Goal: Check status: Check status

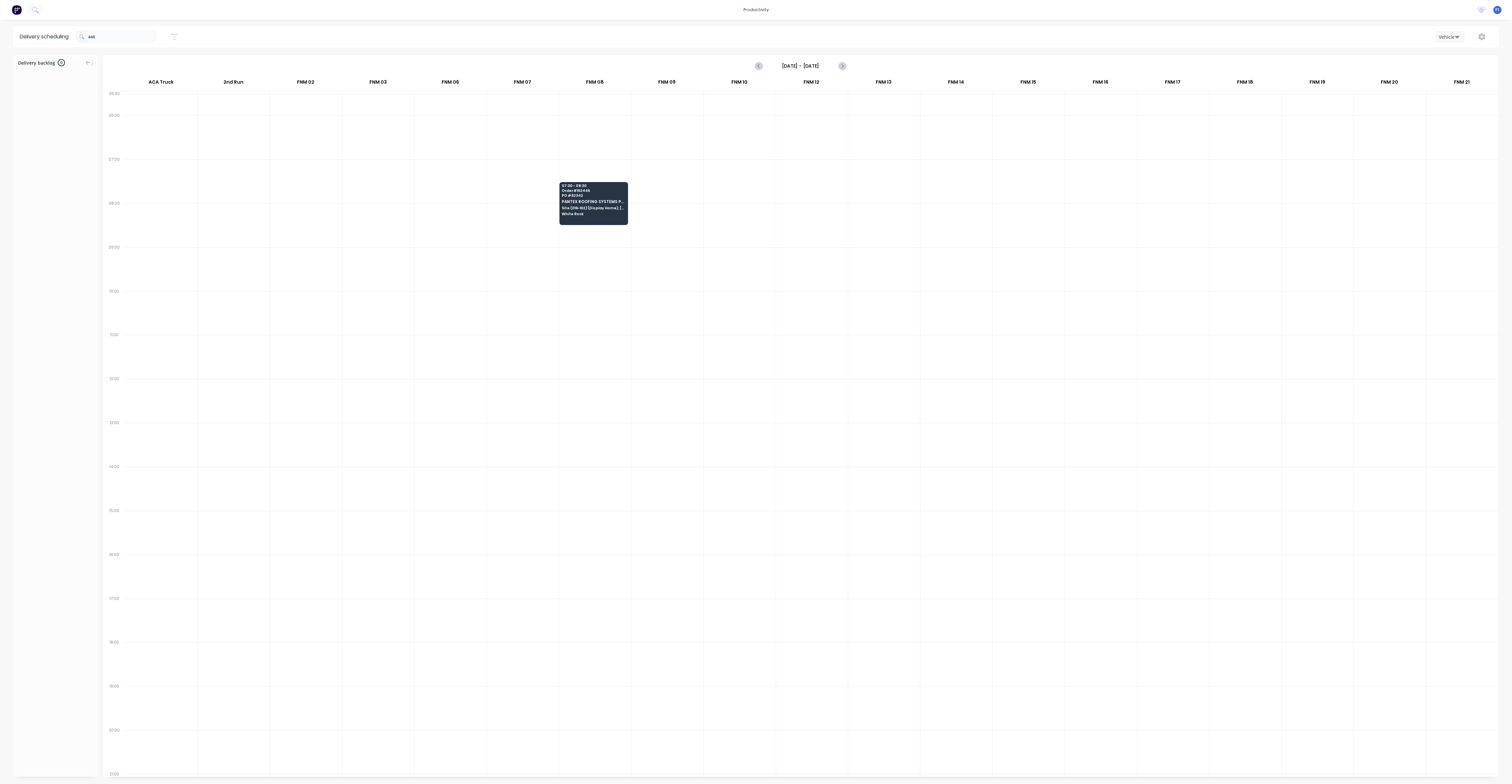
scroll to position [0, 1]
type input "4"
click at [1456, 415] on div "12:30 - 13:30 Order # 192440 PO # J3038 Results Roofing Pty Ltd Lot 8 #125 Cowe…" at bounding box center [1461, 420] width 68 height 37
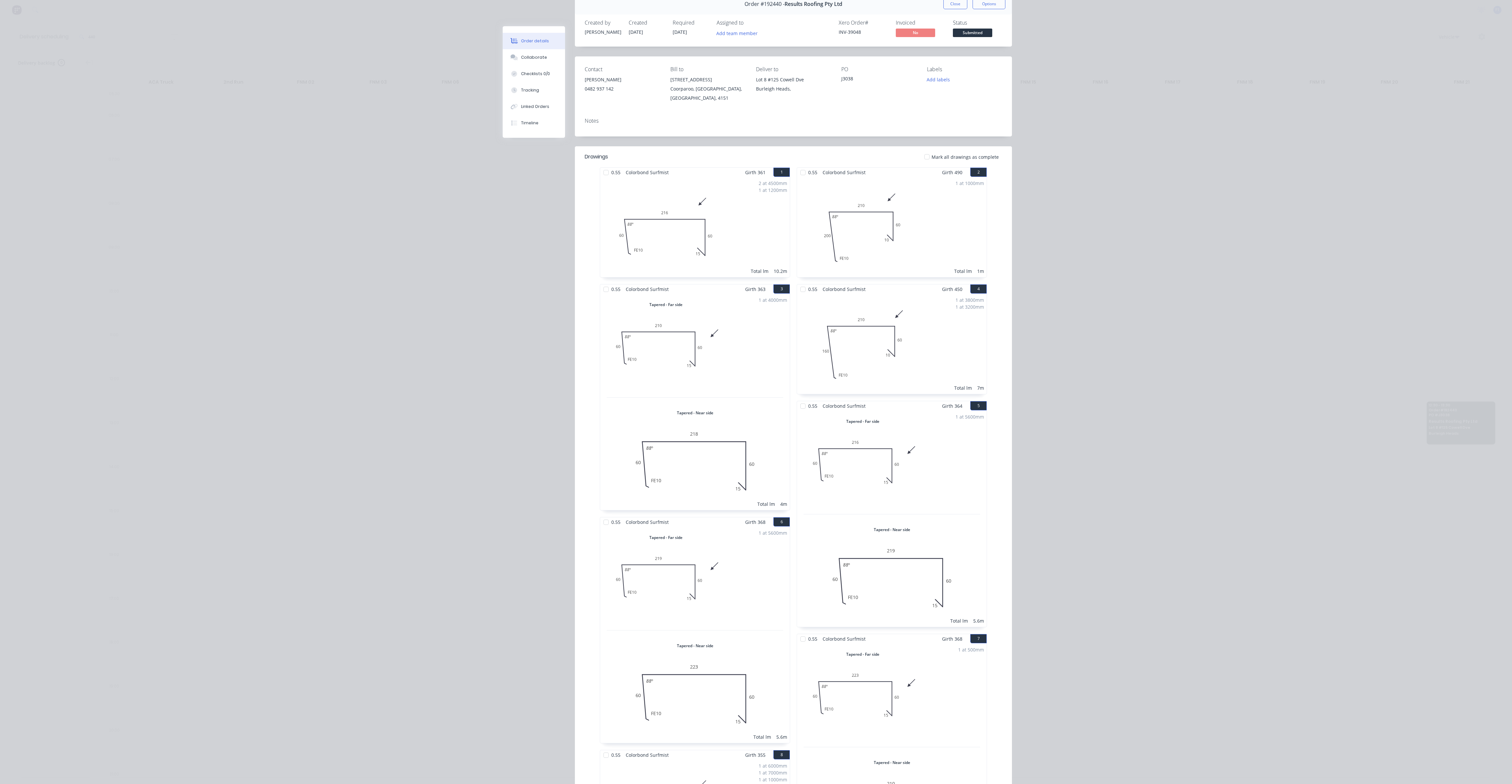
scroll to position [0, 0]
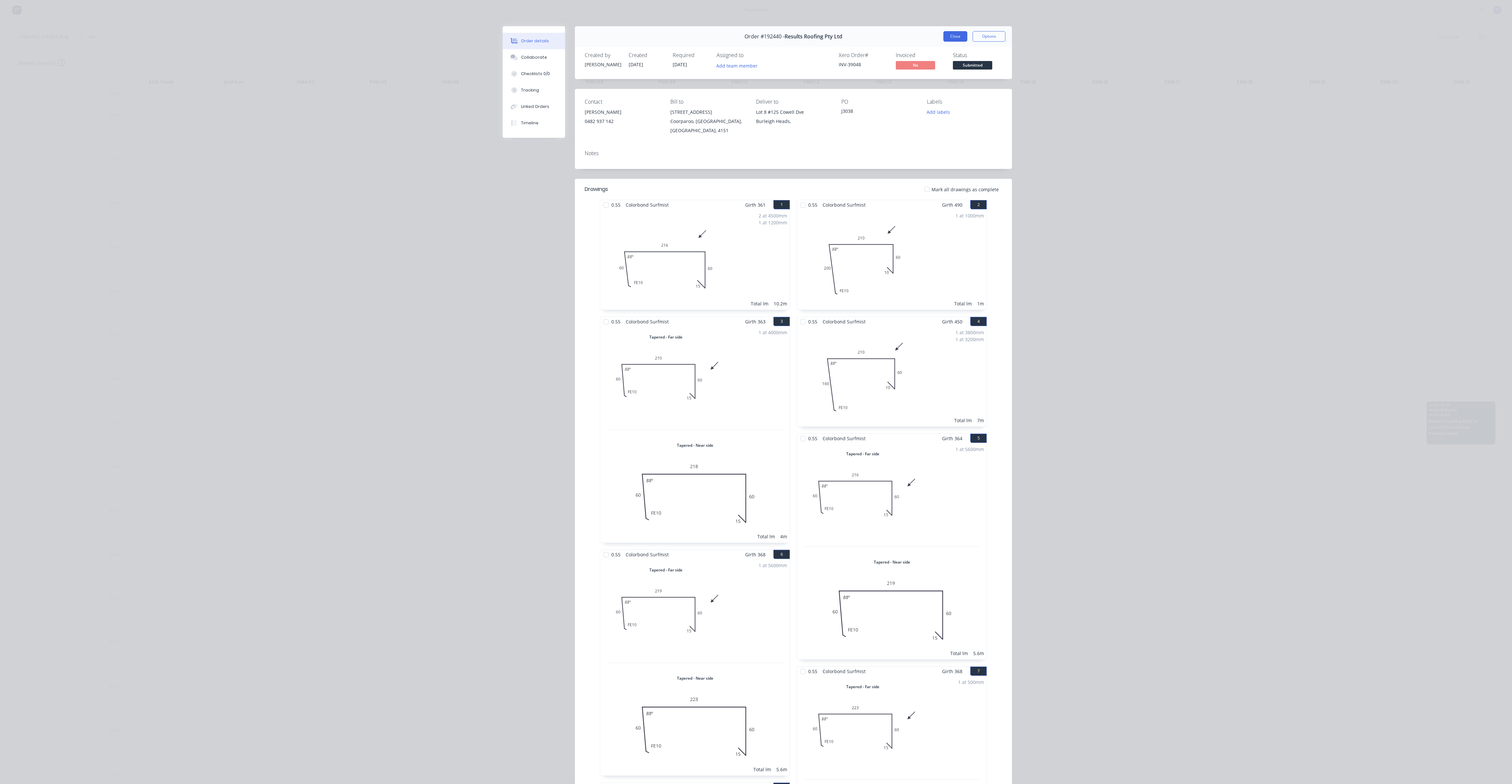
click at [944, 35] on button "Close" at bounding box center [955, 36] width 24 height 11
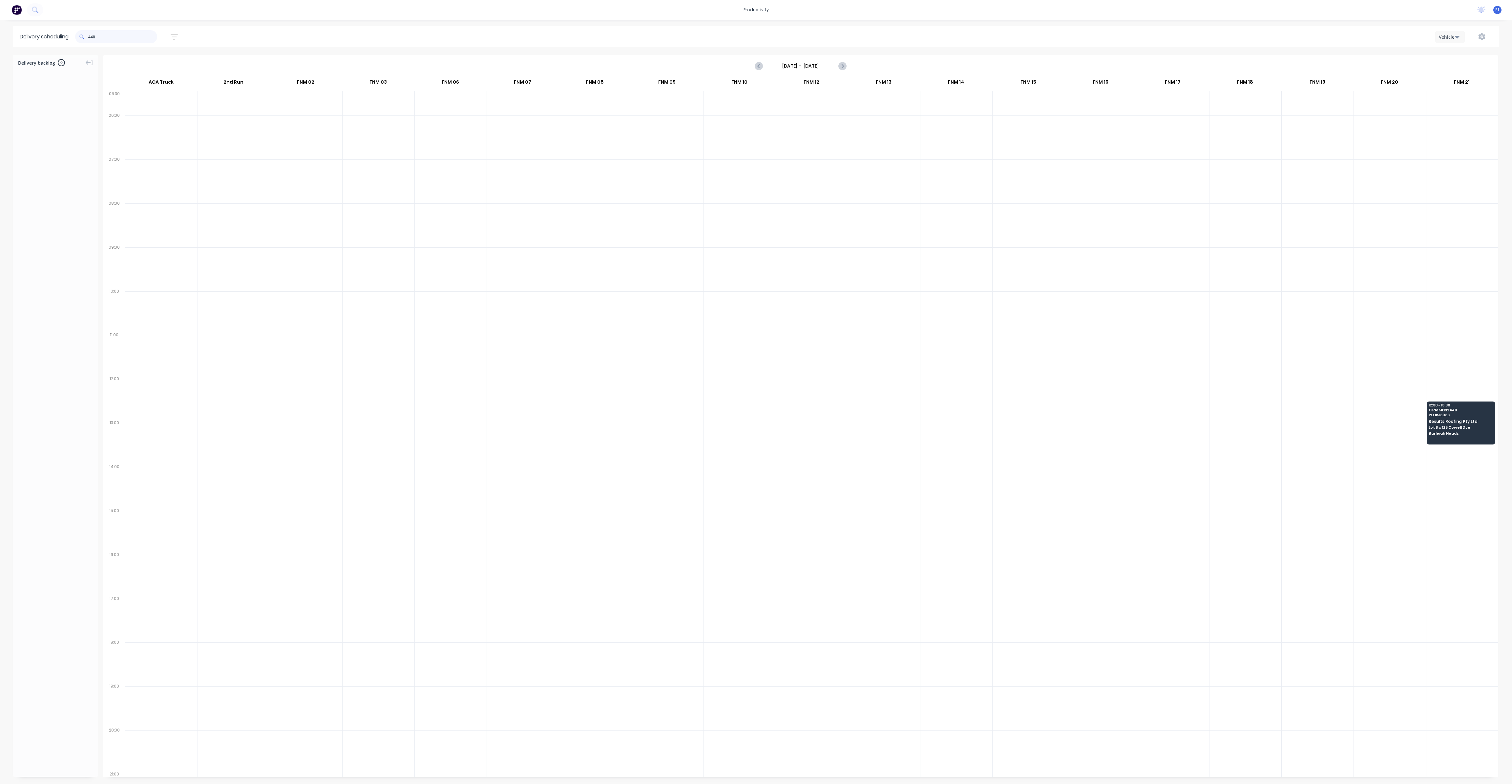
click at [106, 38] on input "440" at bounding box center [122, 36] width 69 height 13
type input "4"
click at [1464, 242] on div "08:30 - 09:30 Order # 192512 PO # 6 [PERSON_NAME] Enterprises Pty Ltd [STREET_A…" at bounding box center [1461, 244] width 68 height 37
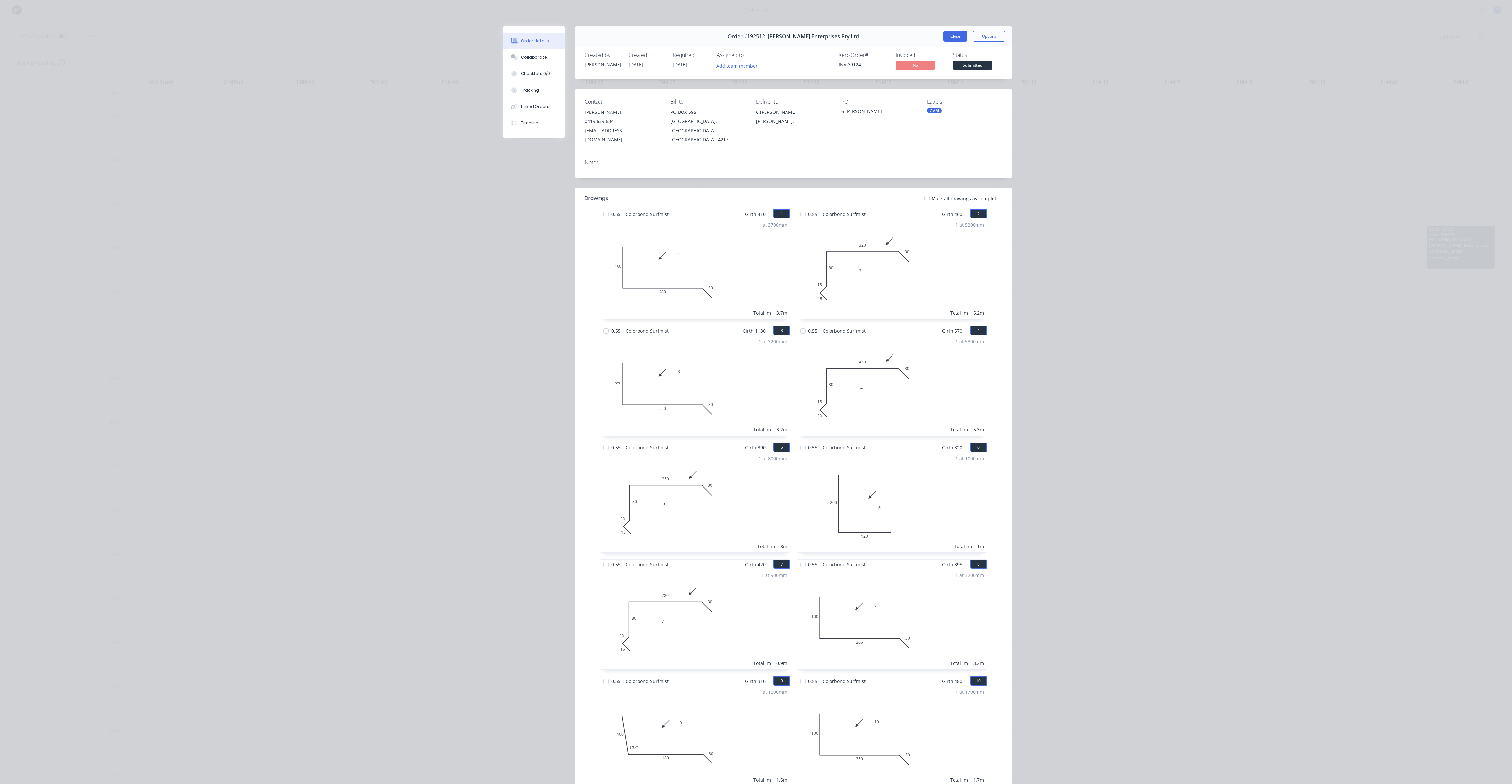
click at [959, 34] on button "Close" at bounding box center [955, 36] width 24 height 11
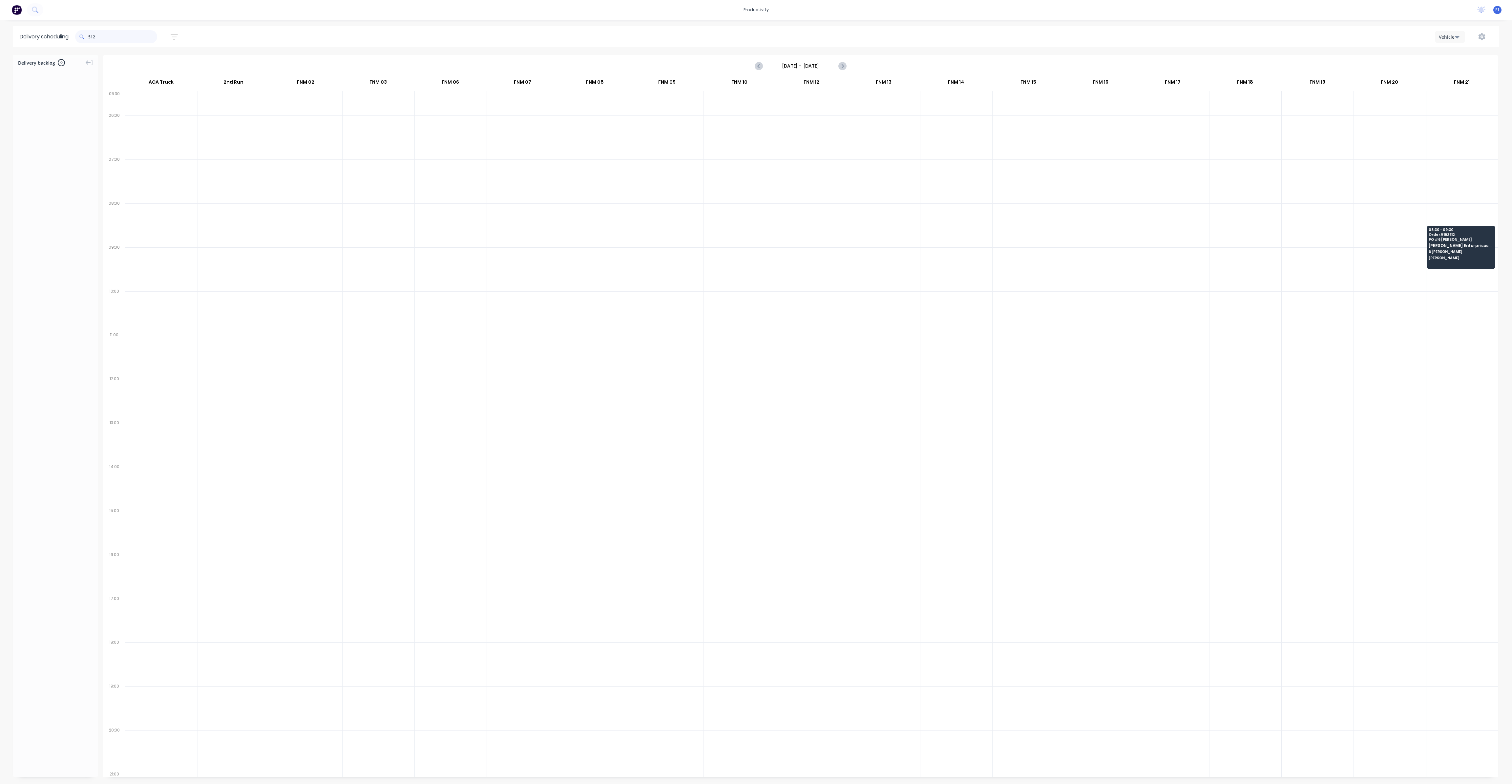
click at [139, 42] on input "512" at bounding box center [122, 36] width 69 height 13
click at [1391, 169] on span "[PERSON_NAME][GEOGRAPHIC_DATA]" at bounding box center [1388, 170] width 63 height 4
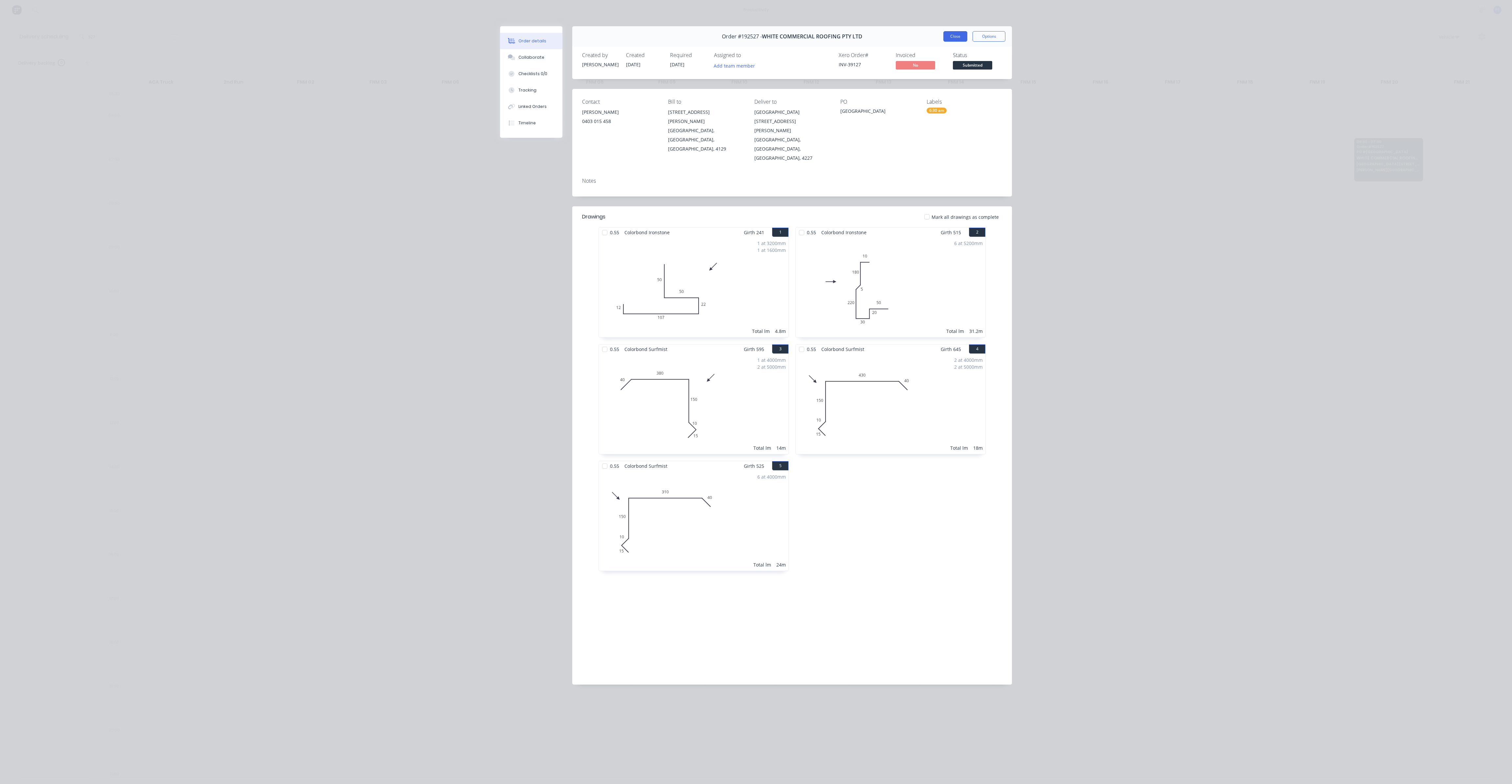
click at [949, 39] on button "Close" at bounding box center [955, 36] width 24 height 11
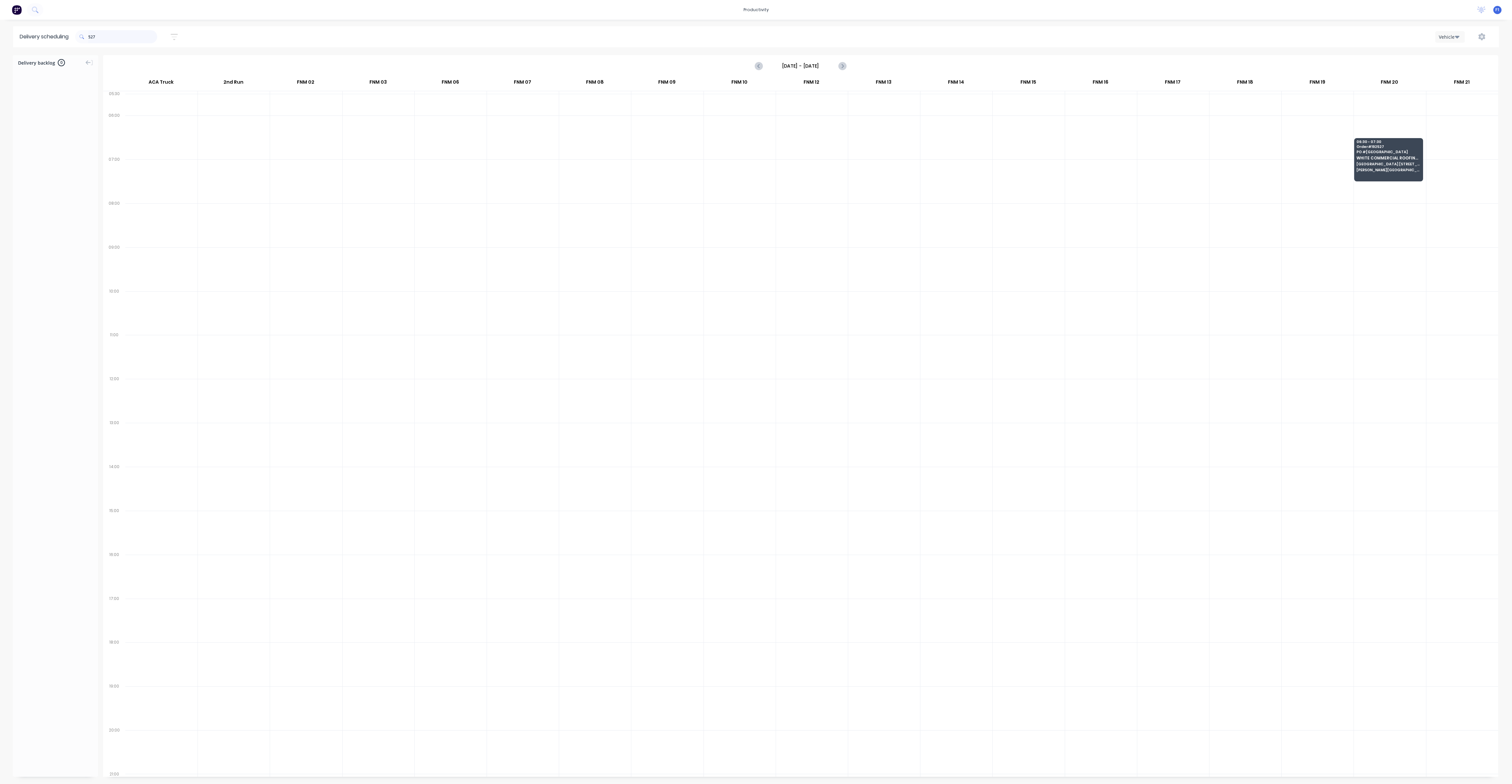
click at [108, 38] on input "527" at bounding box center [122, 36] width 69 height 13
click at [1391, 104] on span "Order # 192504" at bounding box center [1388, 103] width 63 height 4
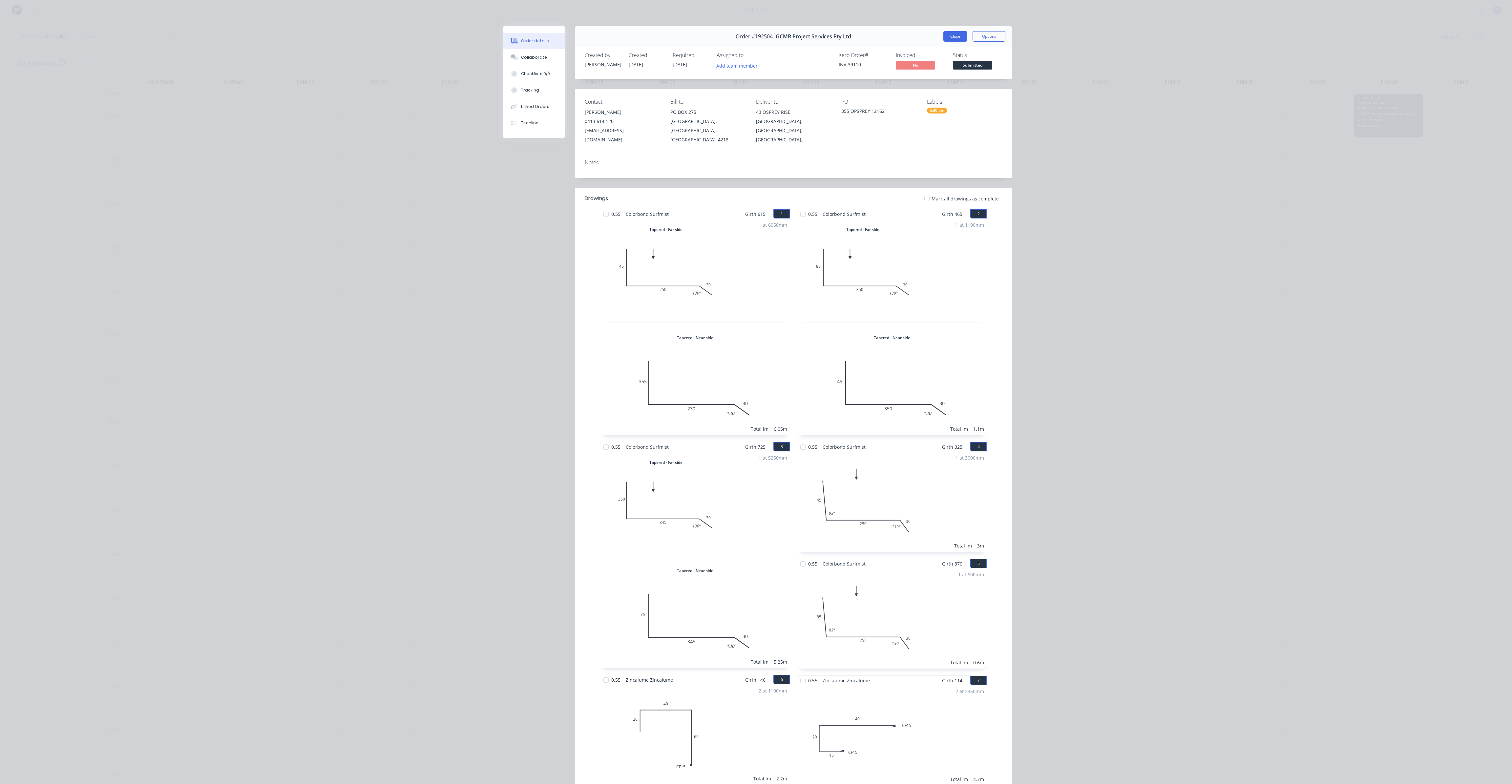
click at [951, 33] on button "Close" at bounding box center [955, 36] width 24 height 11
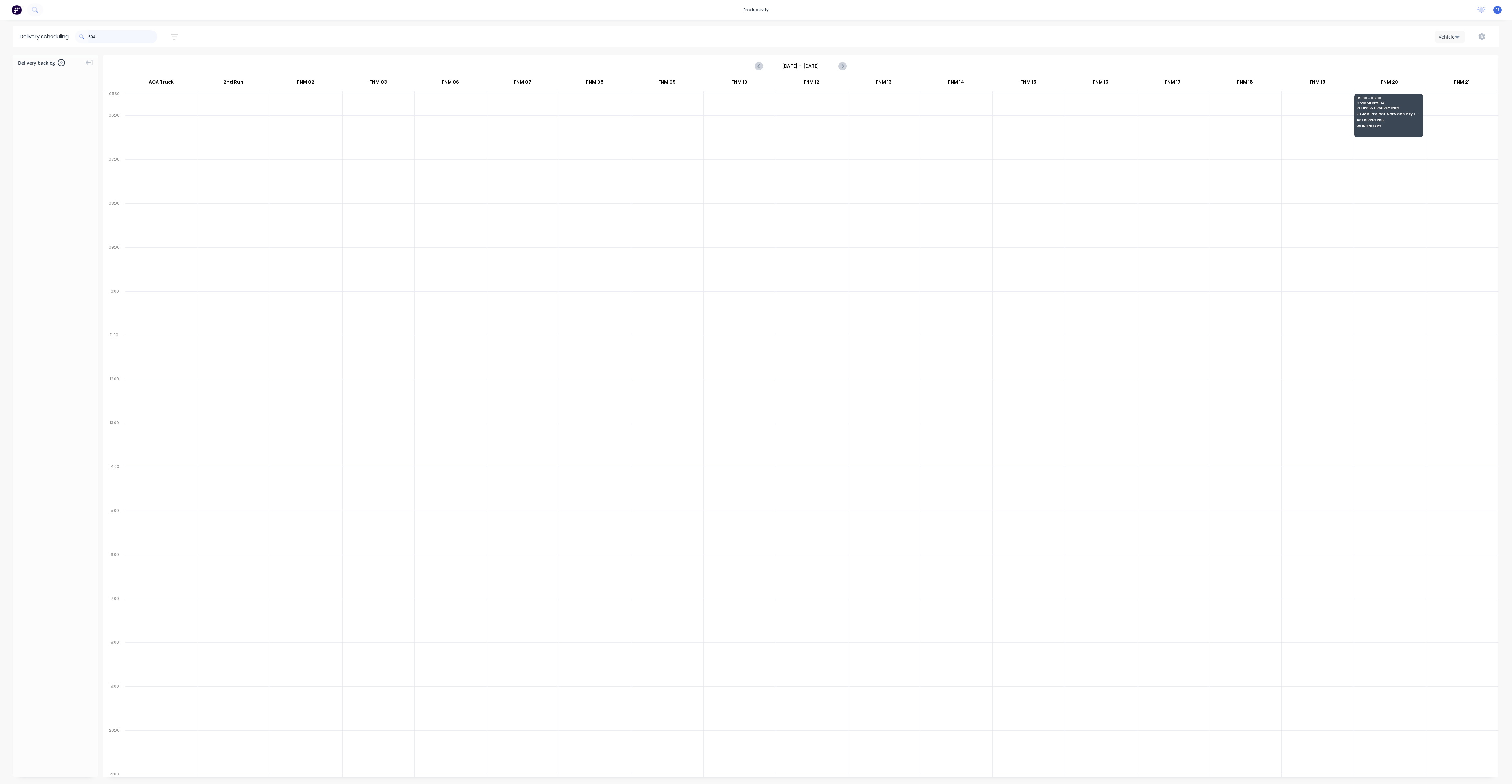
click at [110, 38] on input "504" at bounding box center [122, 36] width 69 height 13
type input "5"
click at [893, 232] on span "Order # 192536" at bounding box center [883, 234] width 63 height 4
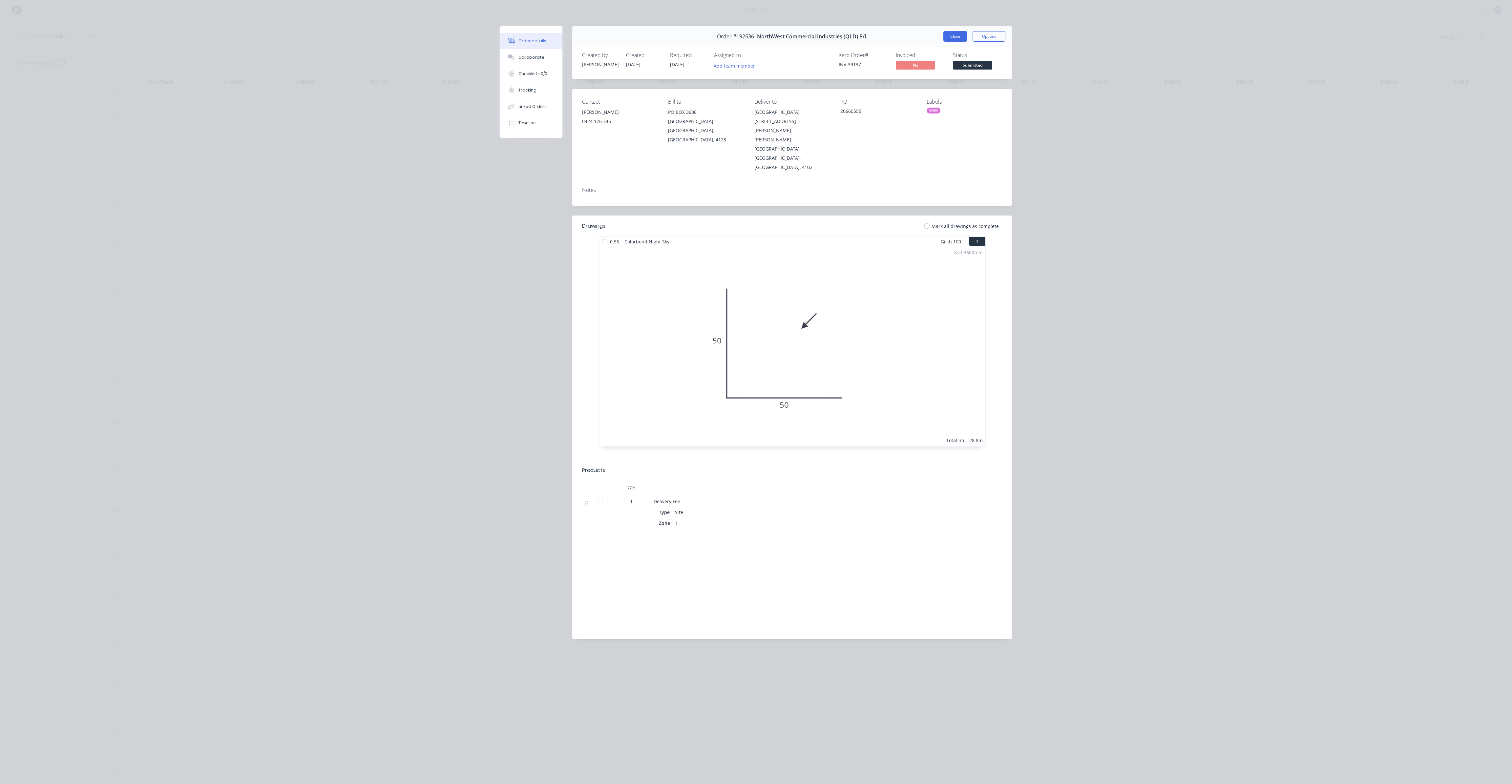
click at [951, 36] on button "Close" at bounding box center [955, 36] width 24 height 11
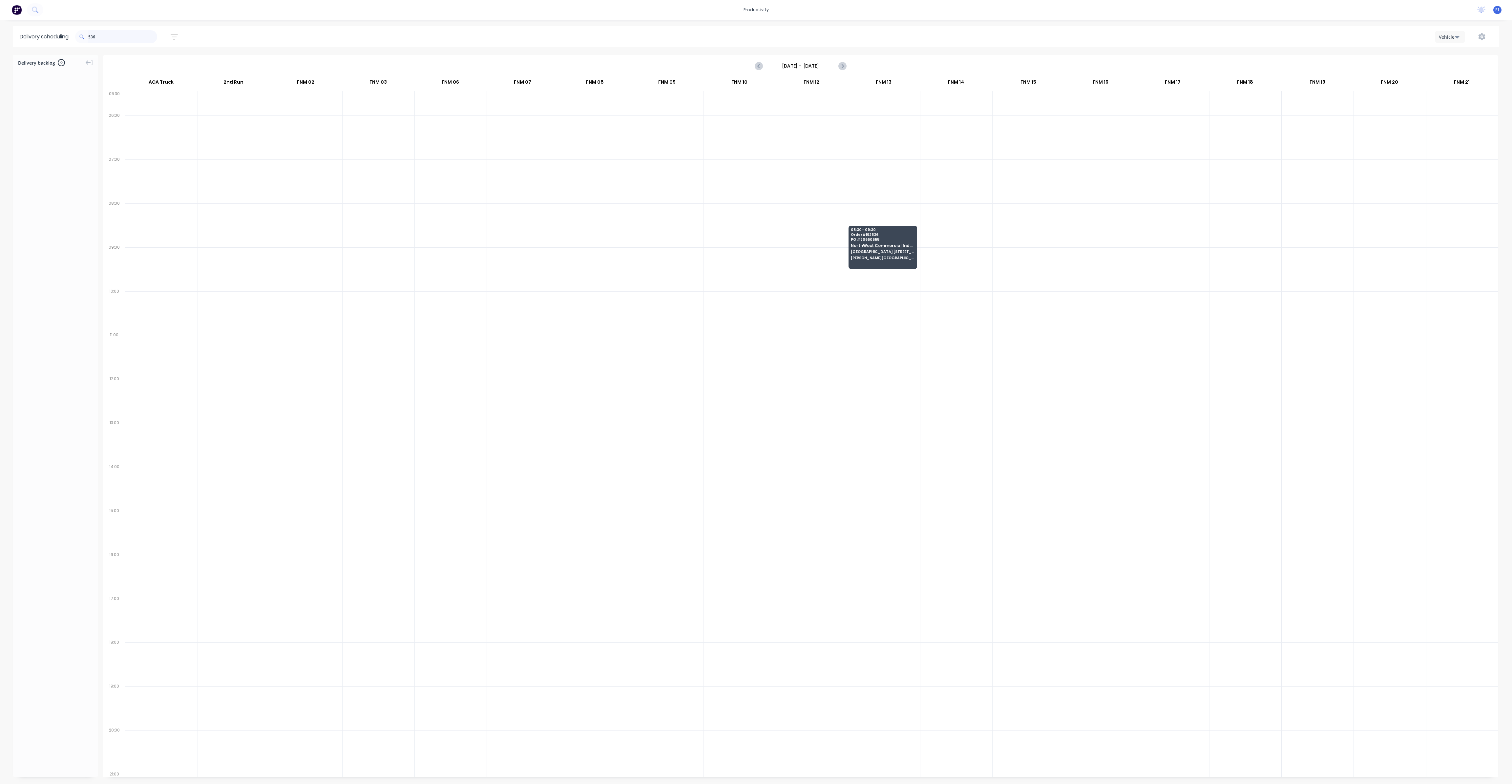
click at [157, 36] on input "536" at bounding box center [122, 36] width 69 height 13
type input "5"
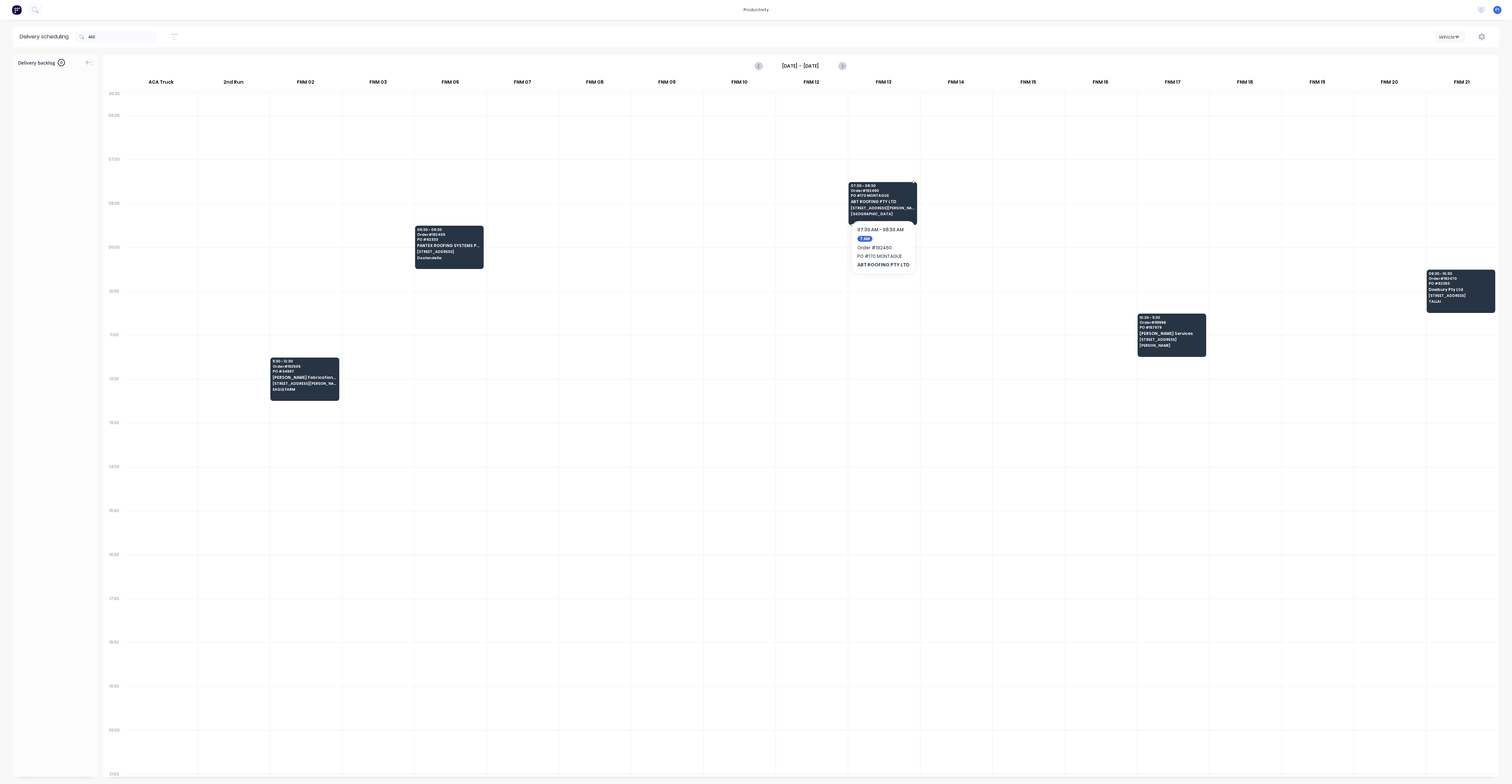
click at [865, 189] on span "Order # 192460" at bounding box center [883, 190] width 63 height 4
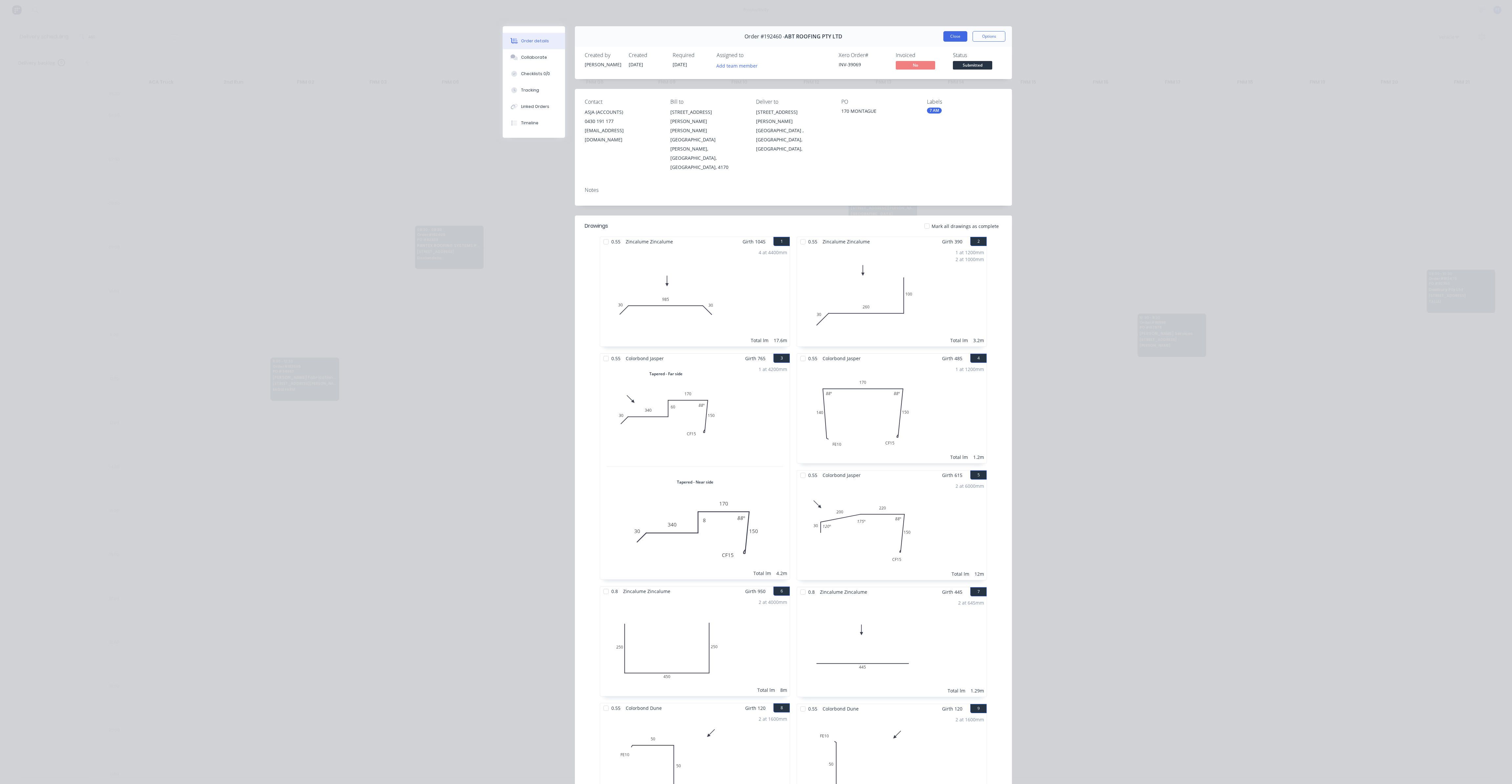
click at [944, 38] on button "Close" at bounding box center [955, 36] width 24 height 11
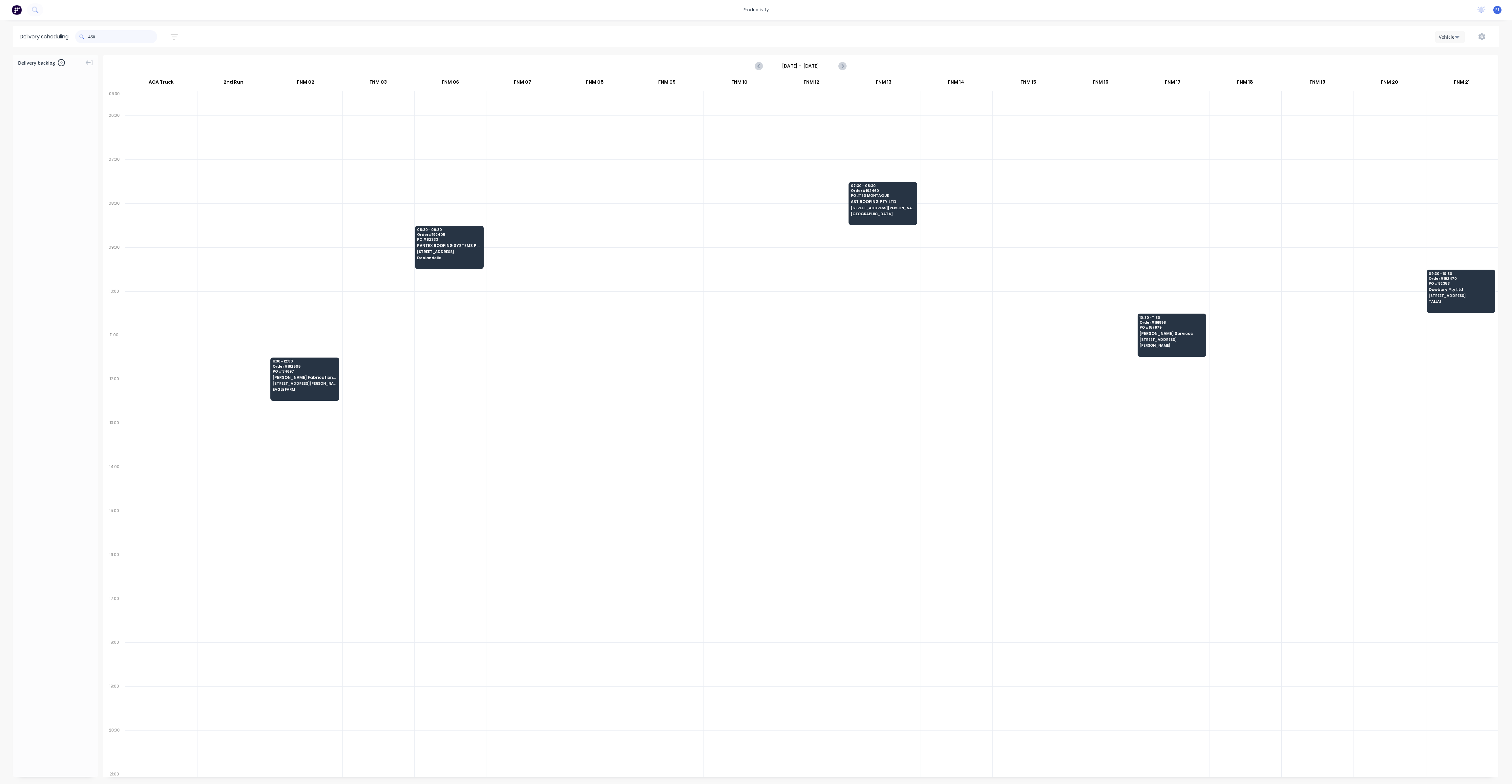
click at [122, 39] on input "460" at bounding box center [122, 36] width 69 height 13
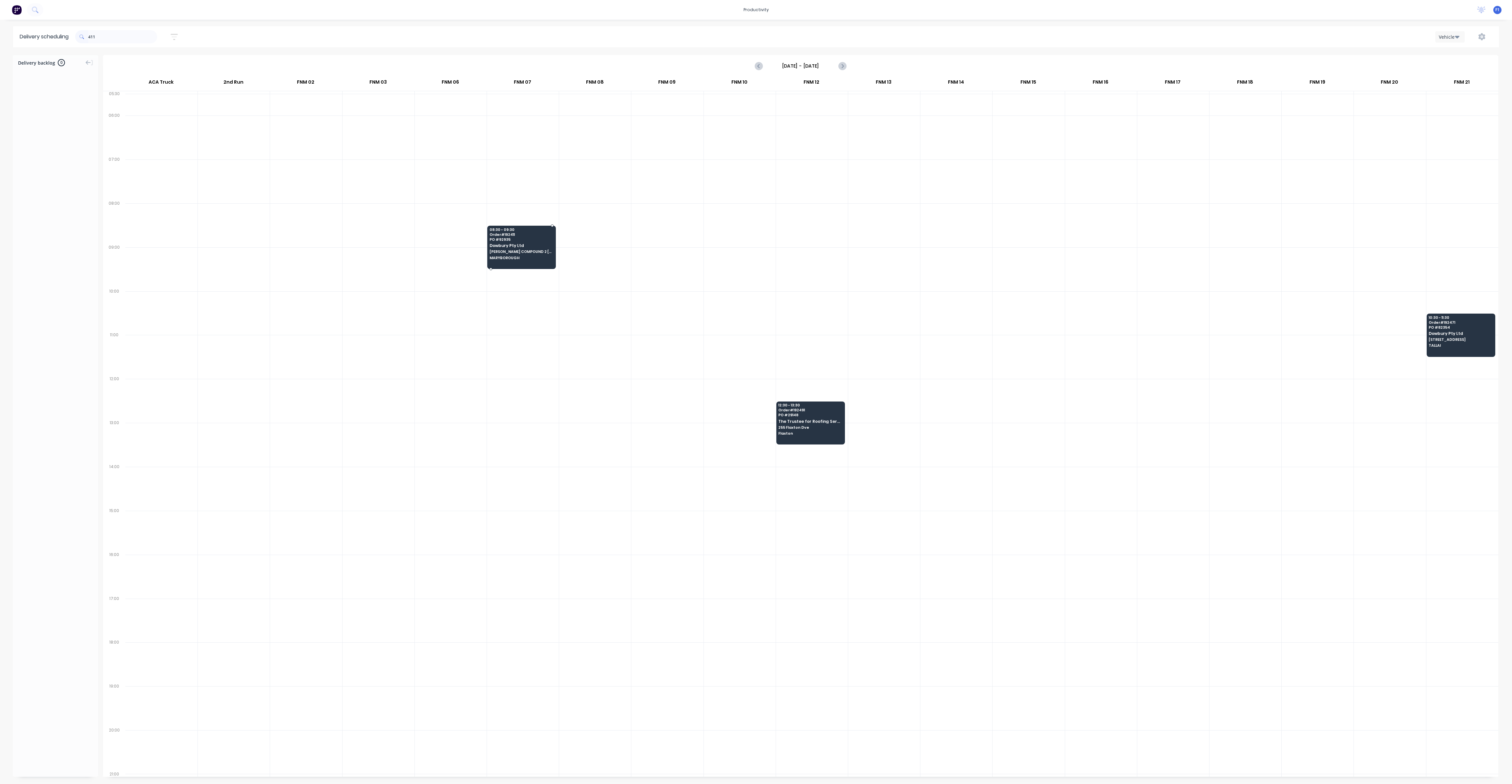
click at [513, 250] on span "[PERSON_NAME] COMPOUND 2 [PERSON_NAME] ST" at bounding box center [521, 251] width 63 height 4
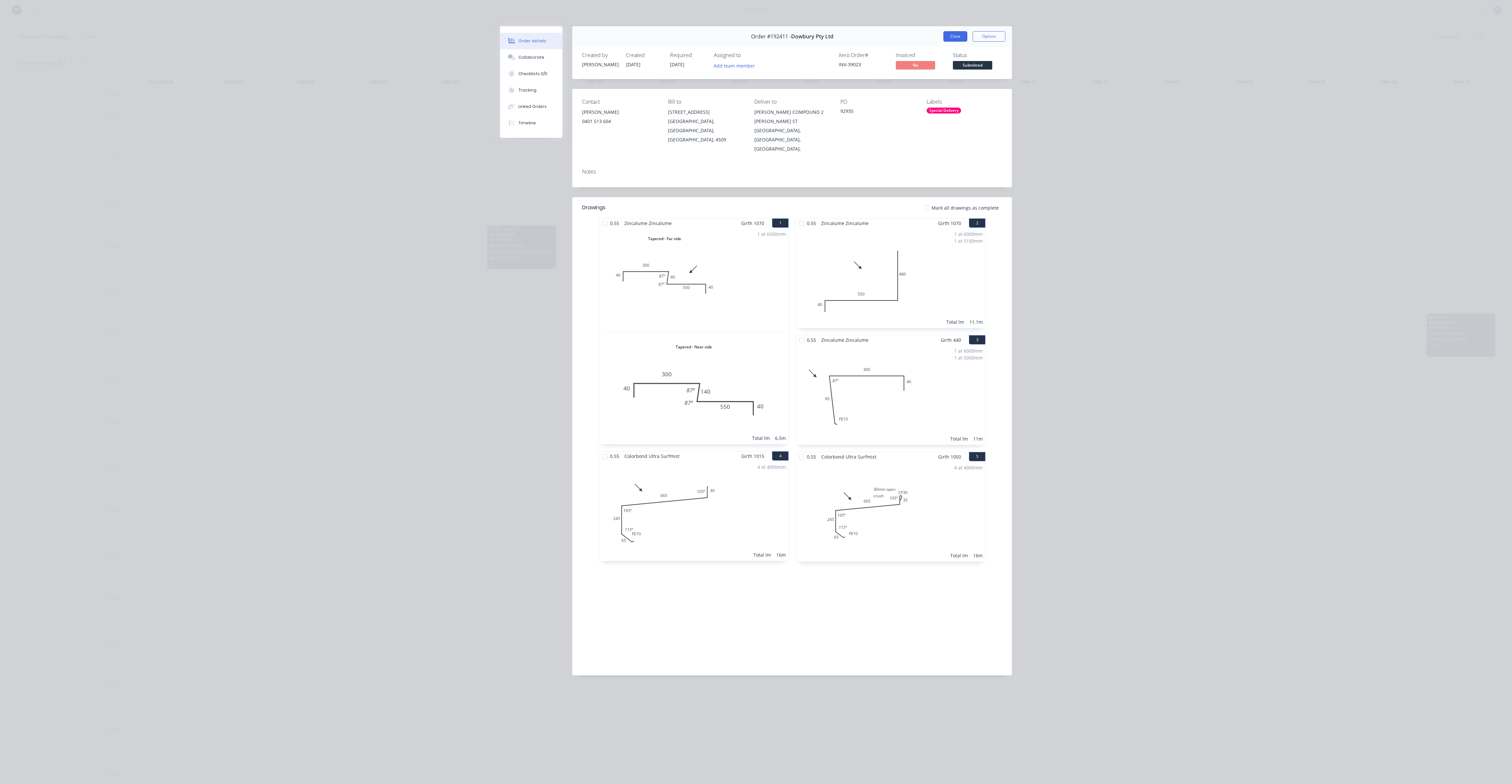
click at [947, 38] on button "Close" at bounding box center [955, 36] width 24 height 11
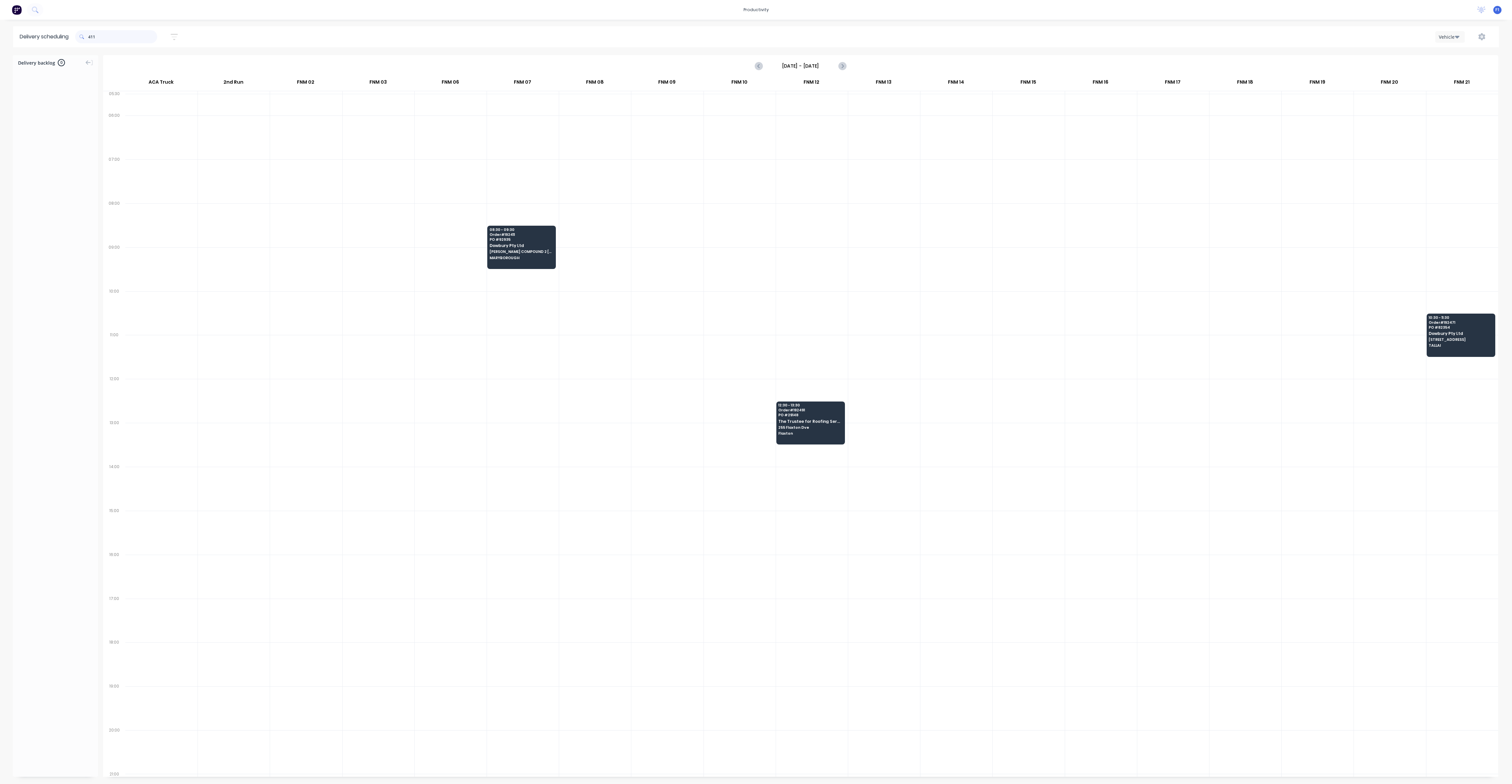
click at [124, 32] on input "411" at bounding box center [122, 36] width 69 height 13
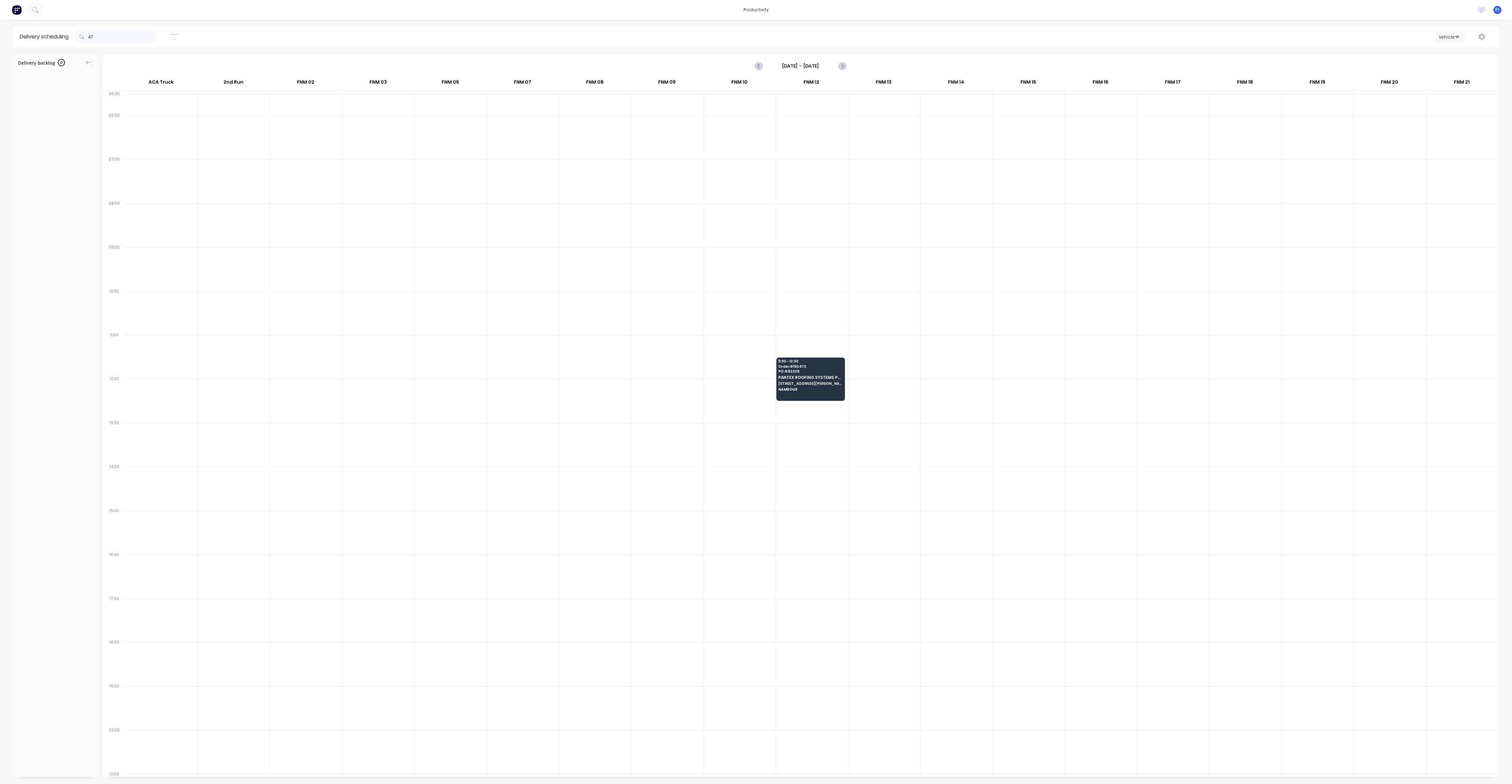
type input "4"
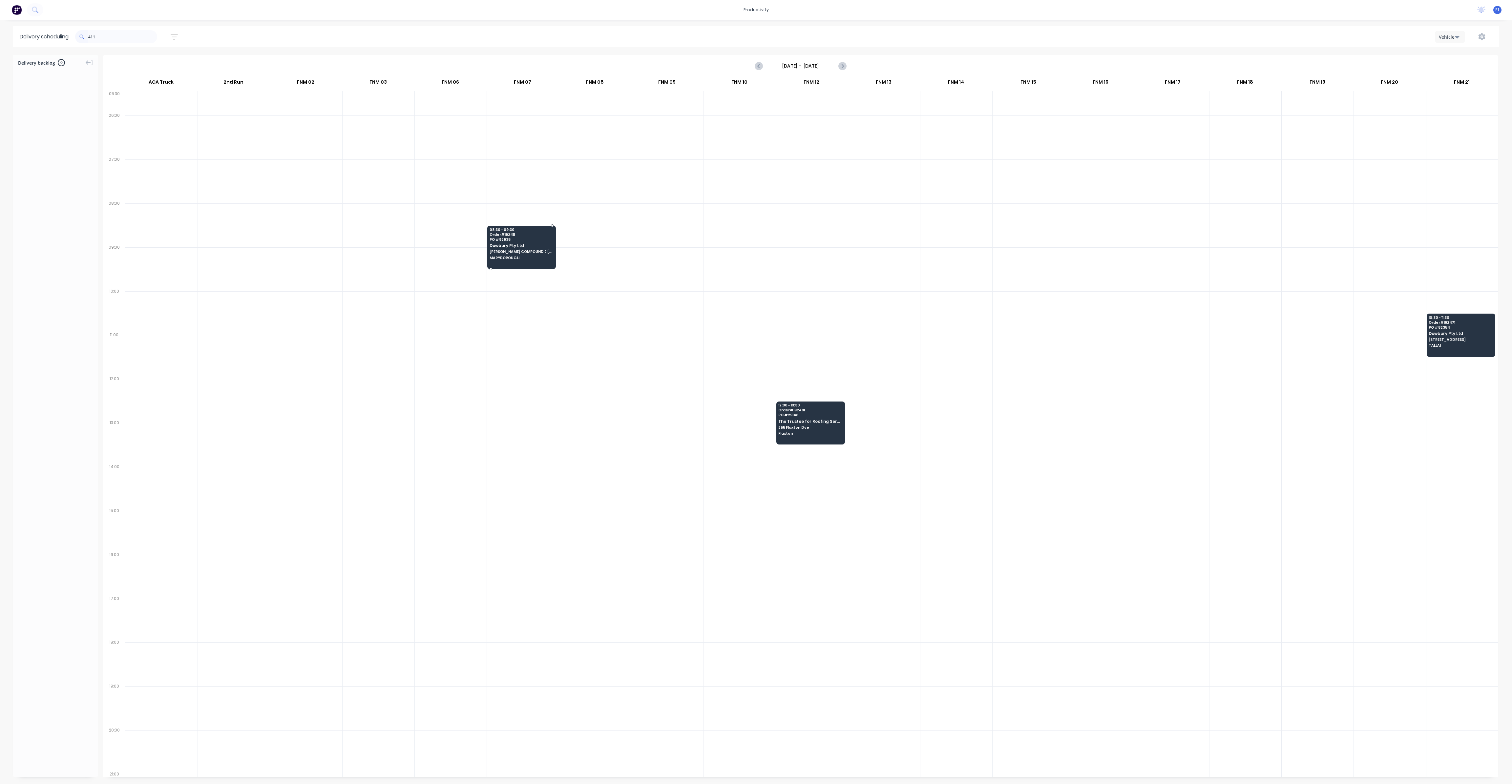
click at [517, 254] on div "08:30 - 09:30 Order # 192411 PO # 92935 Dowbury Pty Ltd [PERSON_NAME][STREET_AD…" at bounding box center [522, 244] width 68 height 37
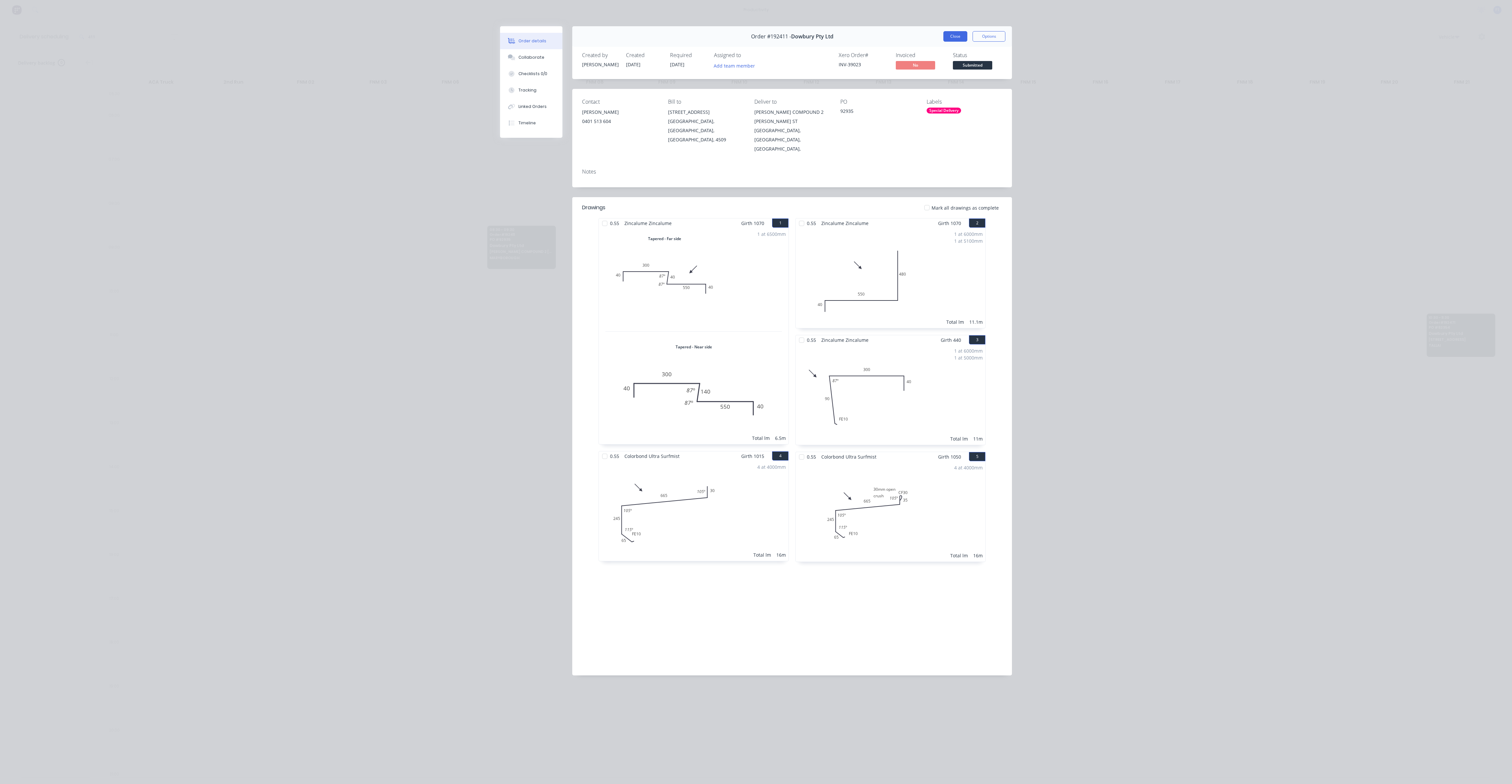
click at [947, 32] on button "Close" at bounding box center [955, 36] width 24 height 11
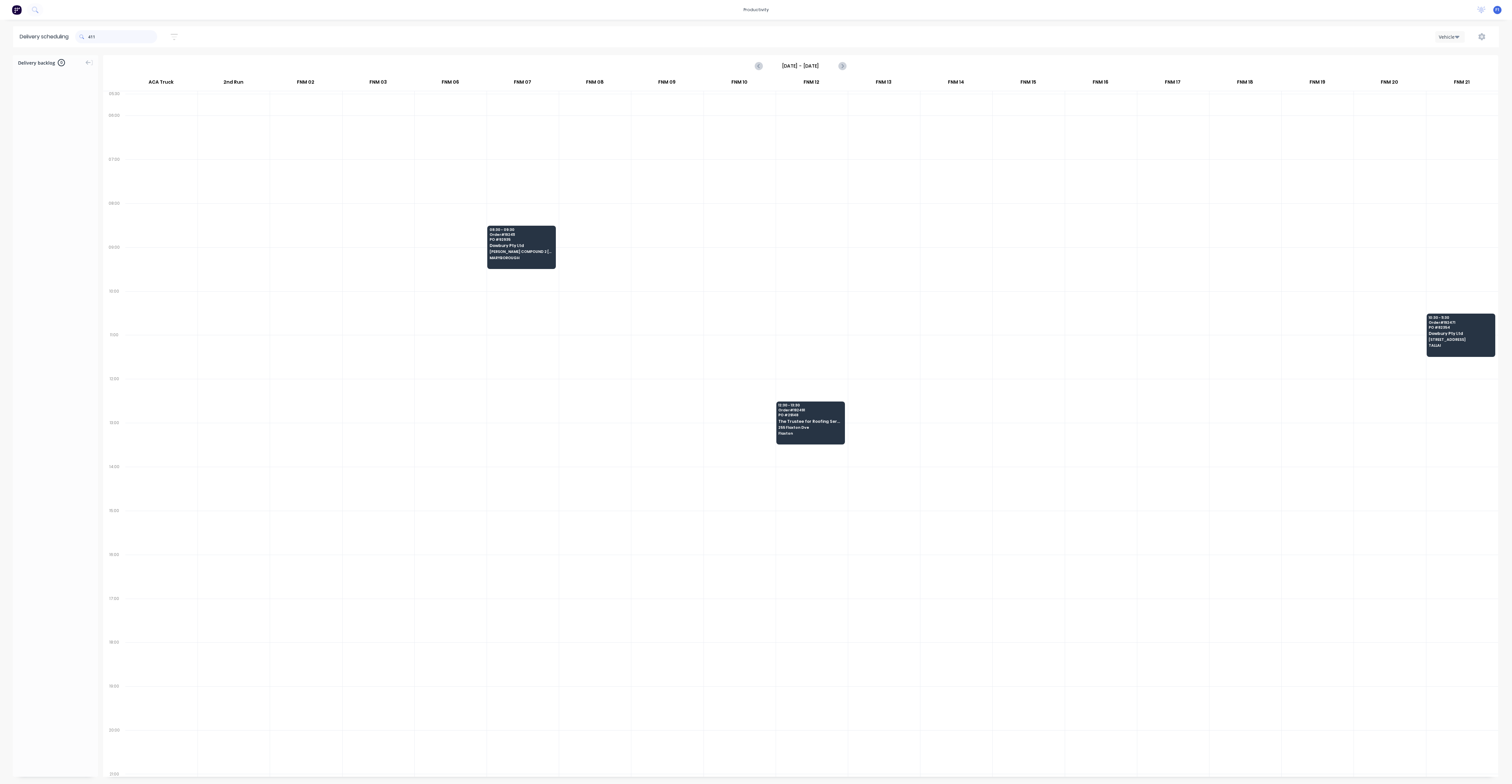
click at [118, 37] on input "411" at bounding box center [122, 36] width 69 height 13
type input "4"
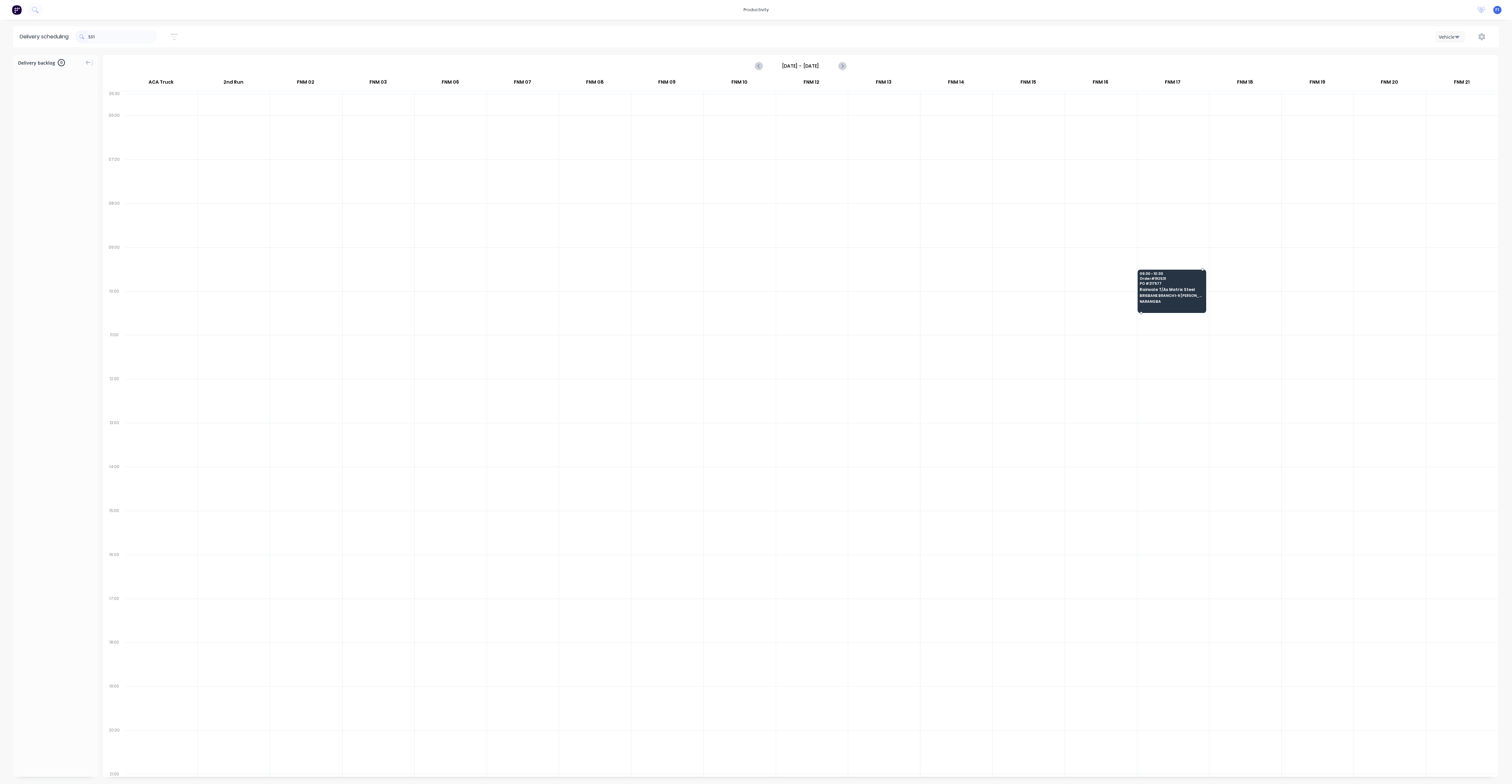
click at [1148, 288] on span "Rainvale T/As Matrix Steel" at bounding box center [1172, 289] width 63 height 4
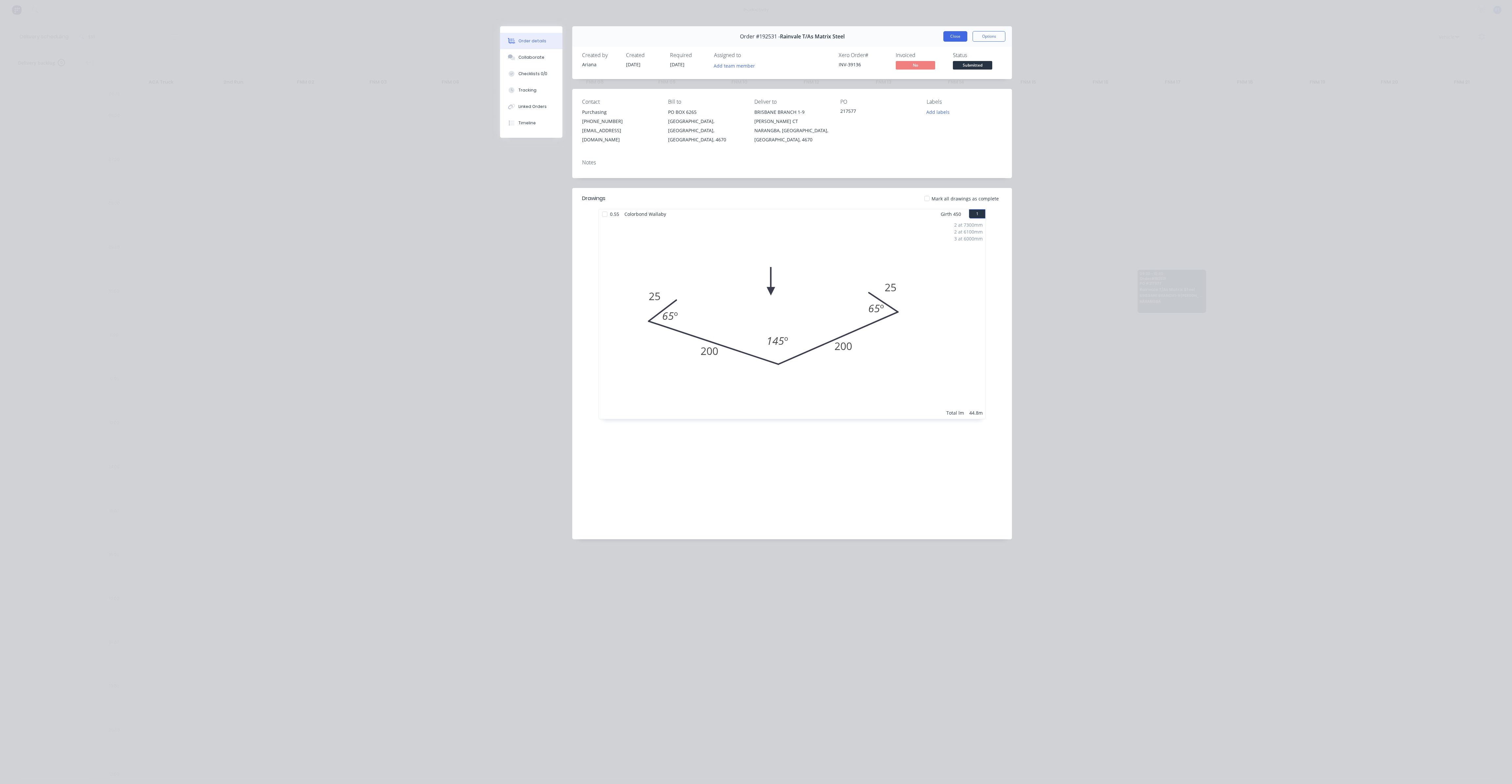
click at [963, 34] on button "Close" at bounding box center [955, 36] width 24 height 11
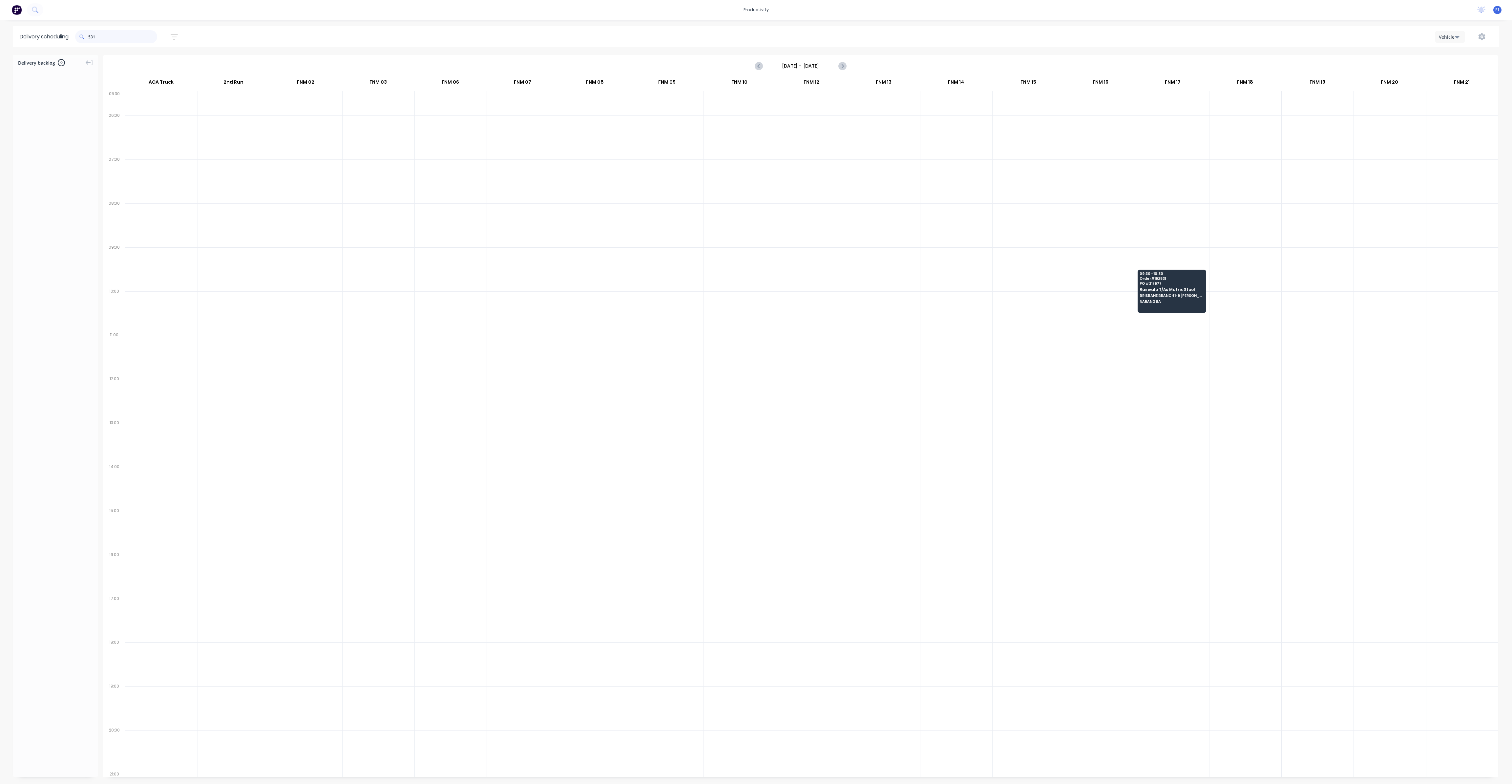
click at [107, 39] on input "531" at bounding box center [122, 36] width 69 height 13
type input "5"
click at [810, 432] on div "12:30 - 13:30 Order # 192491 PO # 29148 The Trustee for Roofing Services QLD Tr…" at bounding box center [811, 420] width 68 height 37
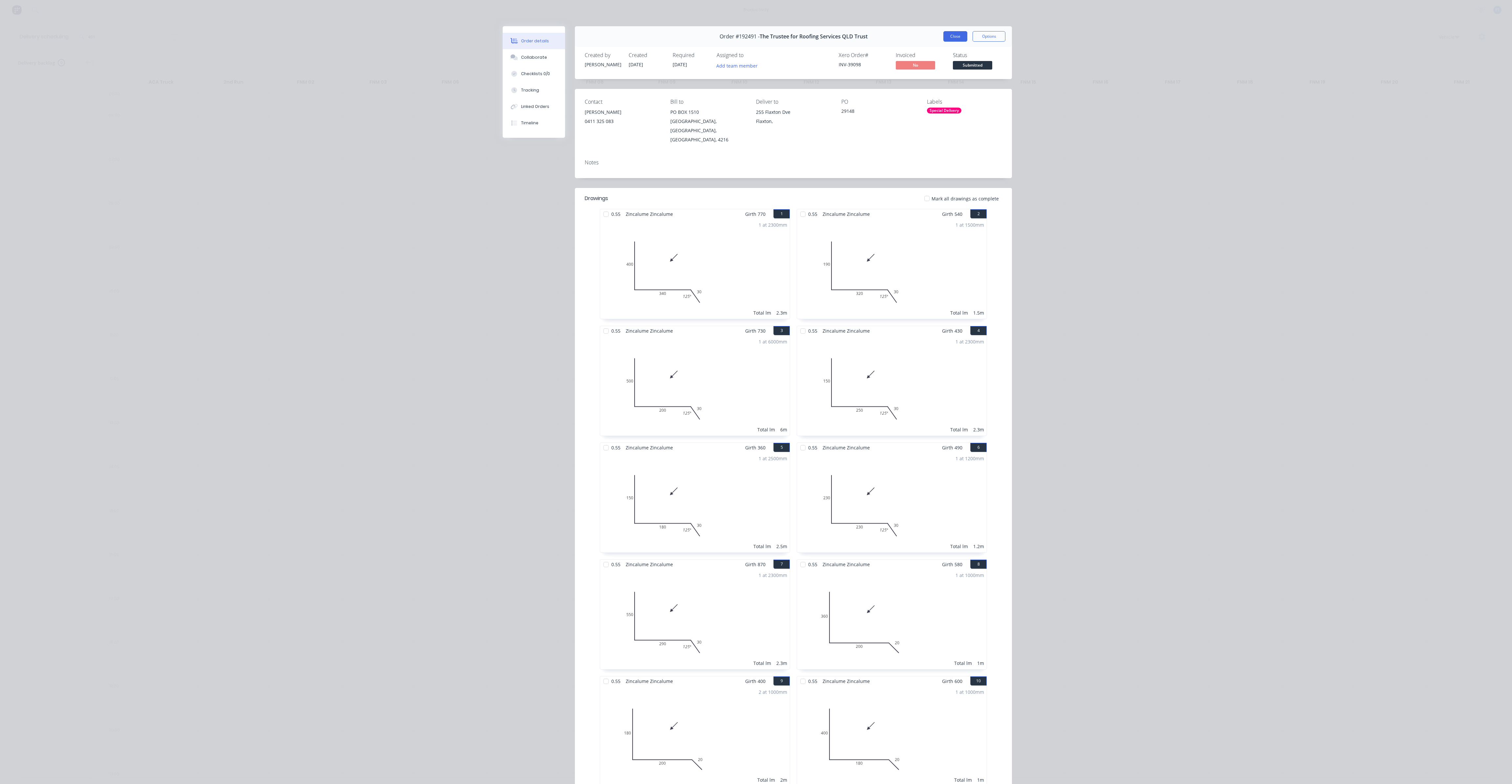
click at [950, 41] on button "Close" at bounding box center [955, 36] width 24 height 11
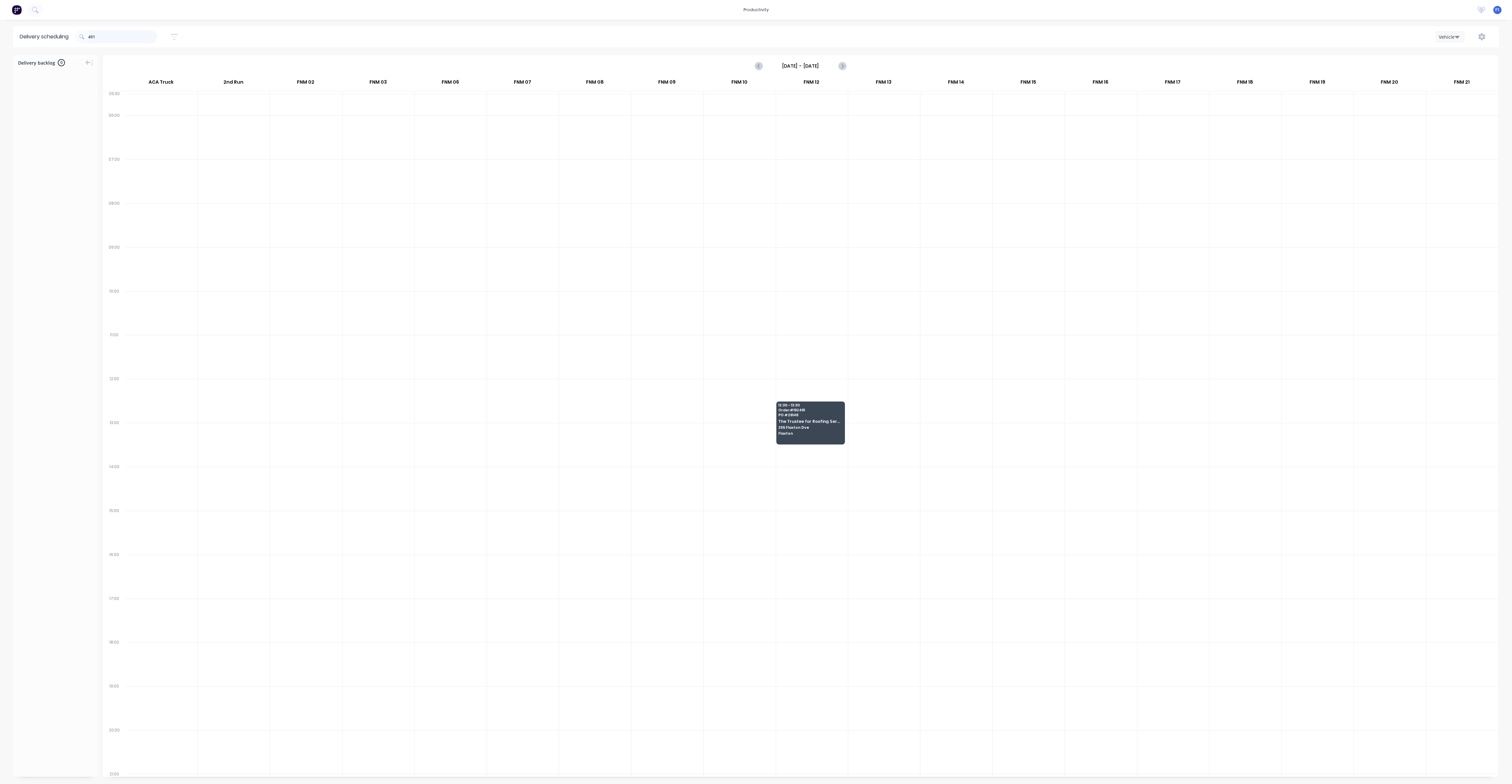
click at [112, 38] on input "491" at bounding box center [122, 36] width 69 height 13
click at [778, 191] on span "Order # 192492" at bounding box center [810, 190] width 63 height 4
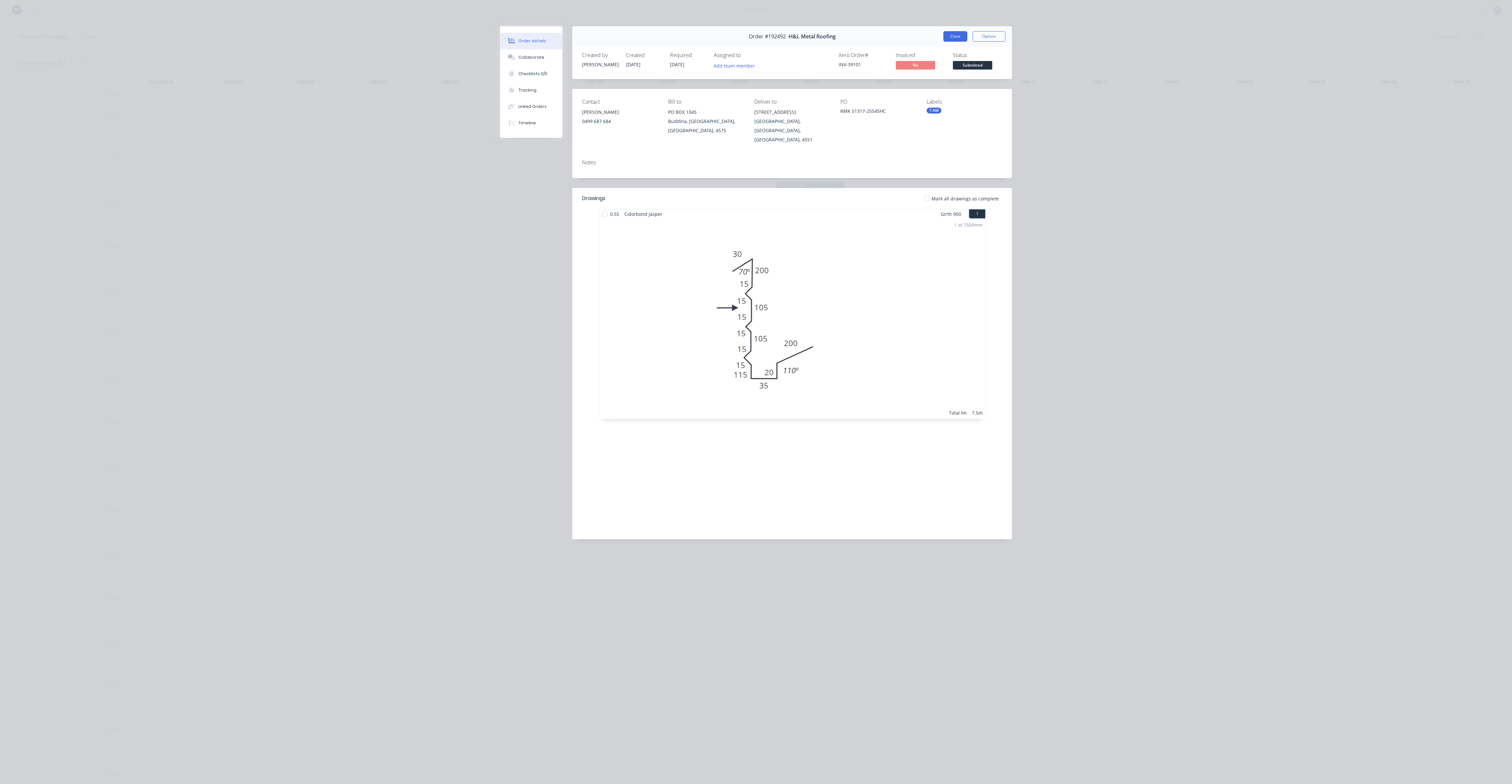
click at [952, 36] on button "Close" at bounding box center [955, 36] width 24 height 11
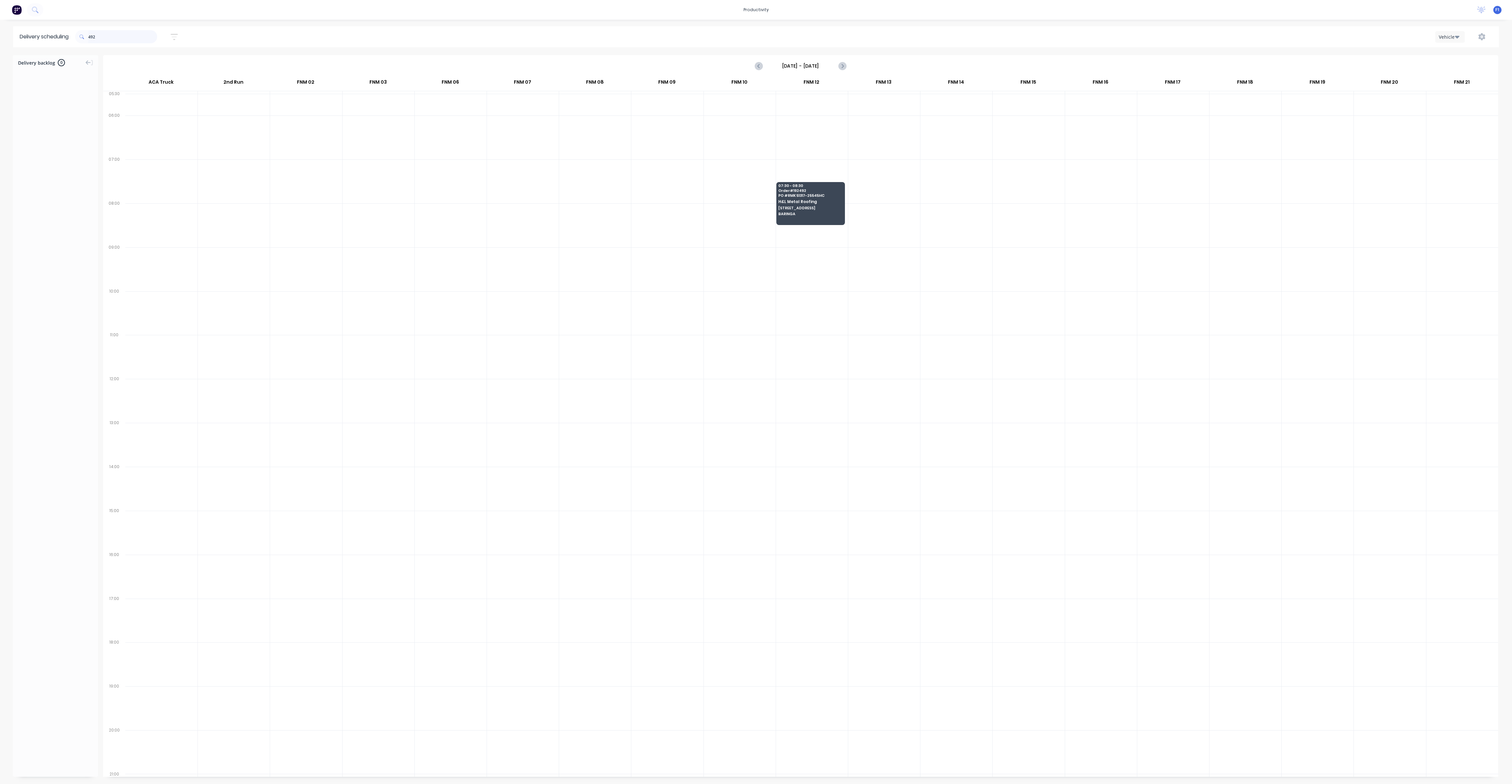
click at [109, 38] on input "492" at bounding box center [122, 36] width 69 height 13
type input "461"
click at [789, 125] on span "Warana" at bounding box center [810, 126] width 63 height 4
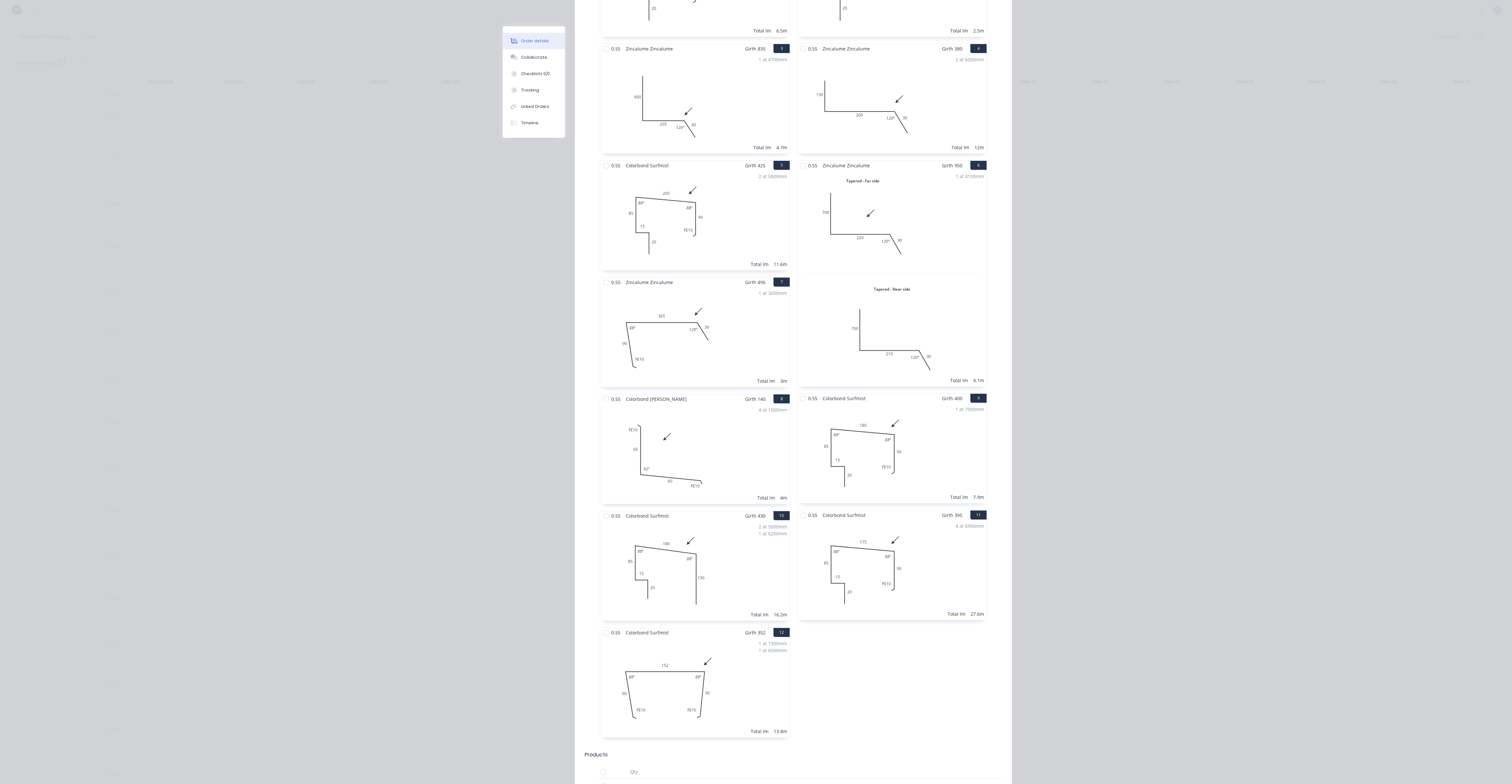
scroll to position [295, 0]
